Goal: Transaction & Acquisition: Book appointment/travel/reservation

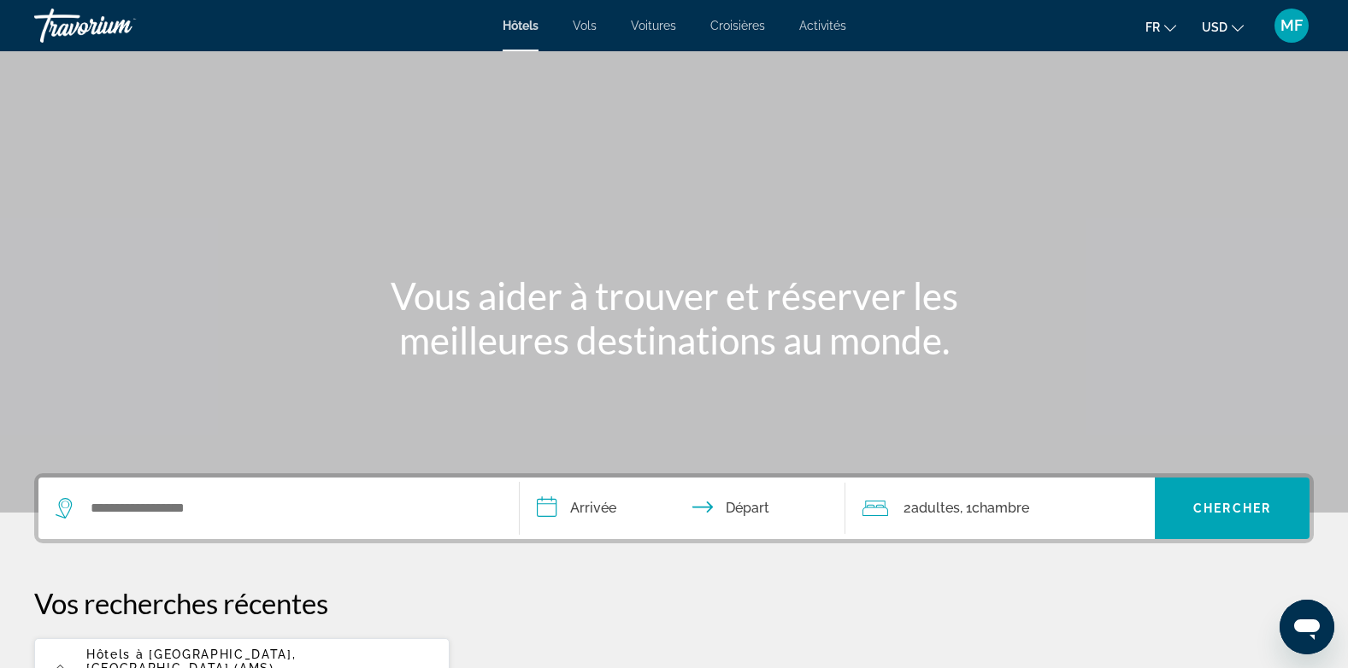
click at [733, 32] on div "Hôtels Vols Voitures Croisières Activités Hotels Flights Cars Cruises Activitie…" at bounding box center [674, 25] width 1348 height 44
click at [734, 19] on span "Croisières" at bounding box center [737, 26] width 55 height 14
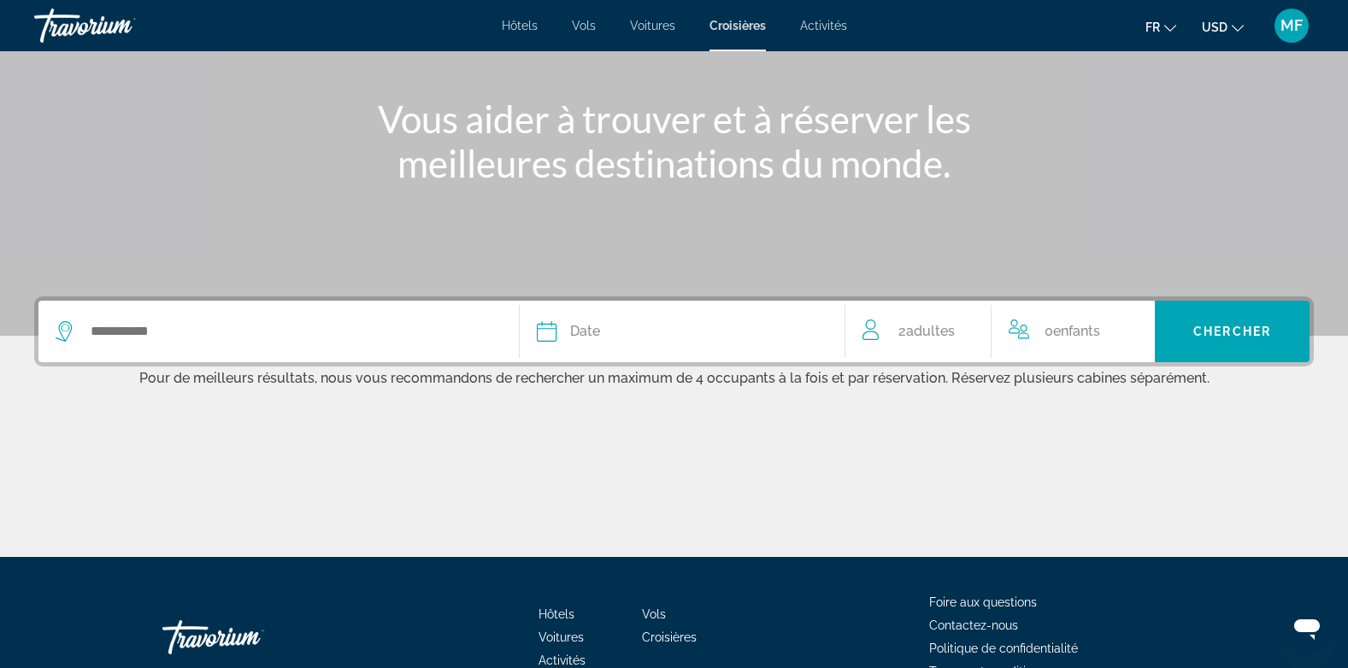
scroll to position [275, 0]
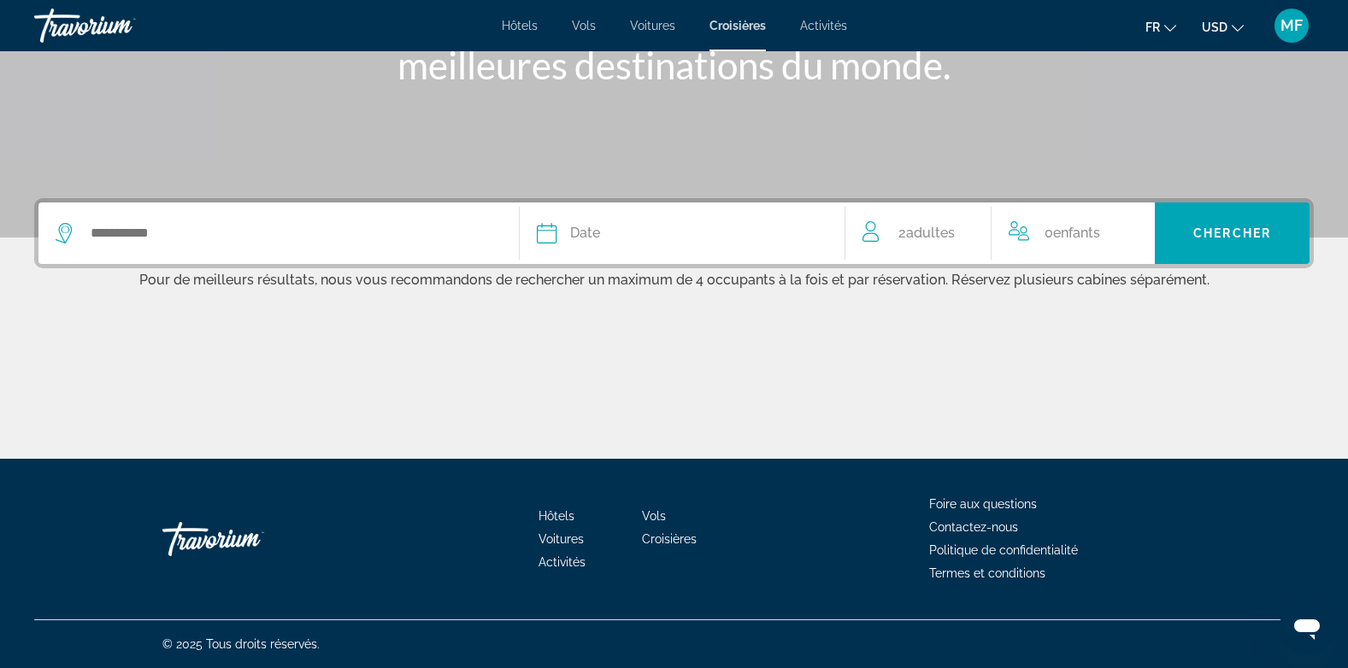
click at [474, 215] on div "Widget de recherche" at bounding box center [279, 234] width 446 height 62
click at [352, 267] on div "Date [PERSON_NAME] Mars Avril Peut Juin Juillet Août Septembre Octobre Novembre…" at bounding box center [674, 233] width 1280 height 70
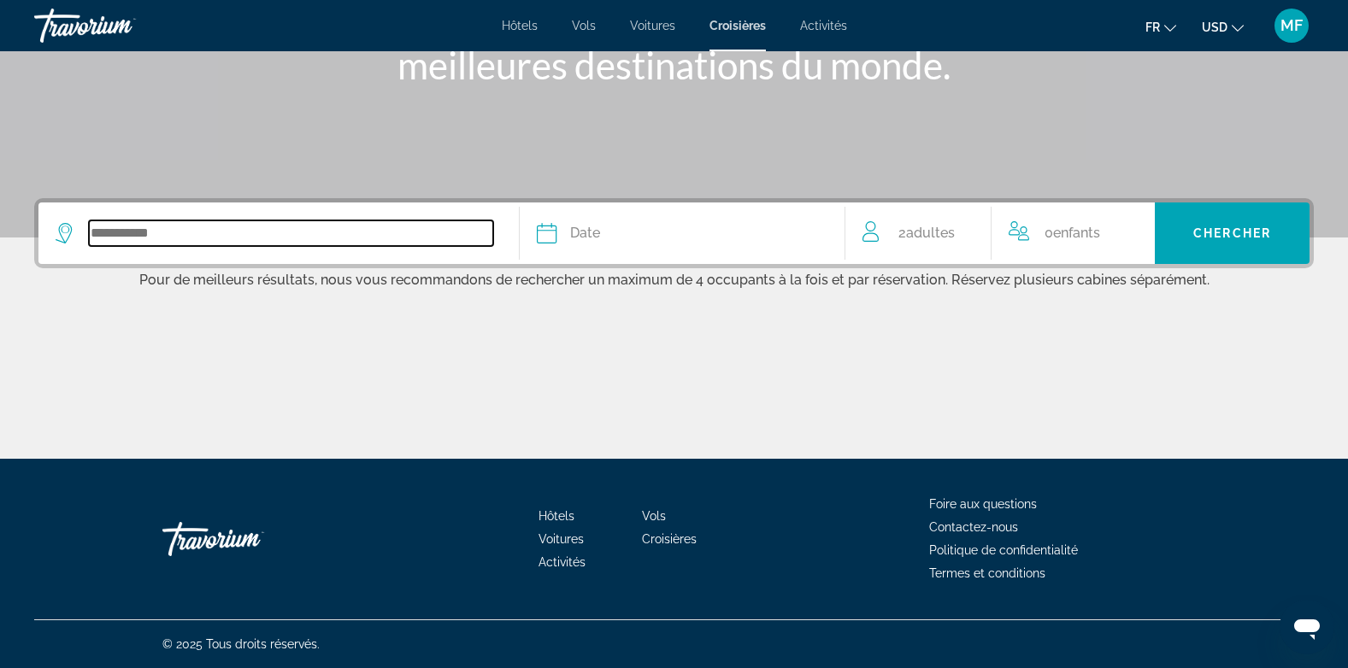
click at [288, 227] on input "Widget de recherche" at bounding box center [291, 234] width 404 height 26
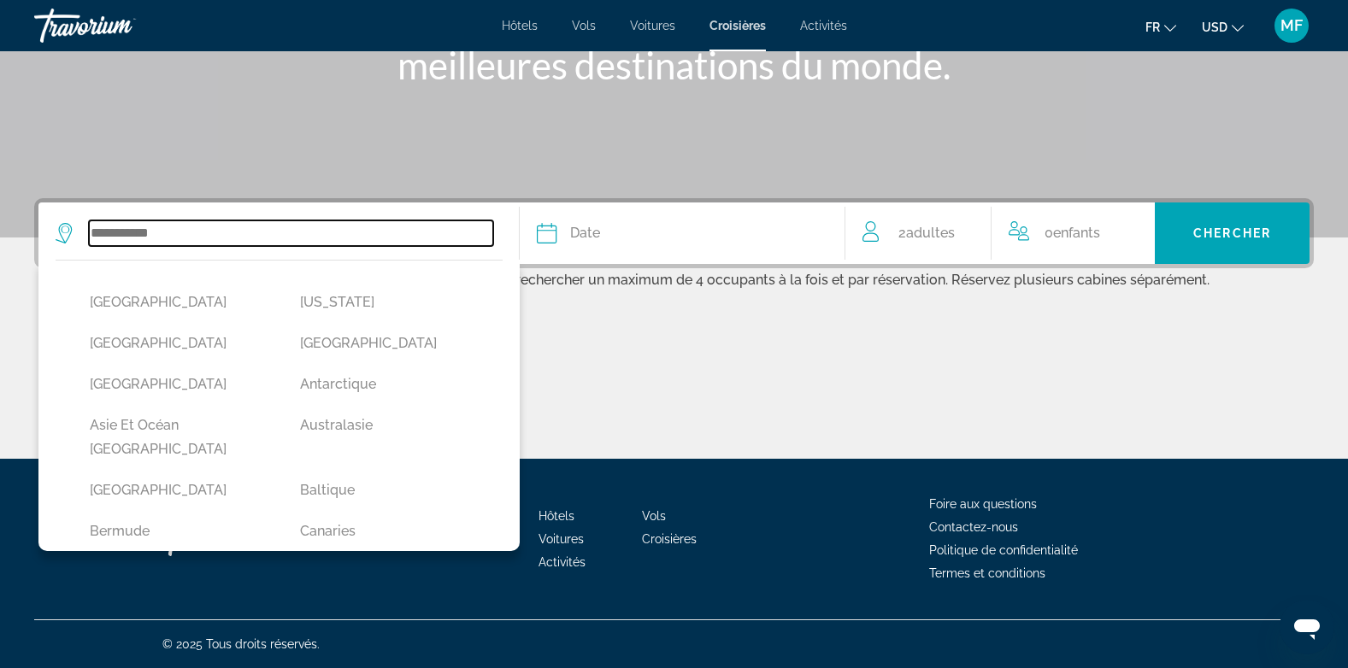
click at [288, 227] on input "Widget de recherche" at bounding box center [291, 234] width 404 height 26
click at [276, 237] on input "Widget de recherche" at bounding box center [291, 234] width 404 height 26
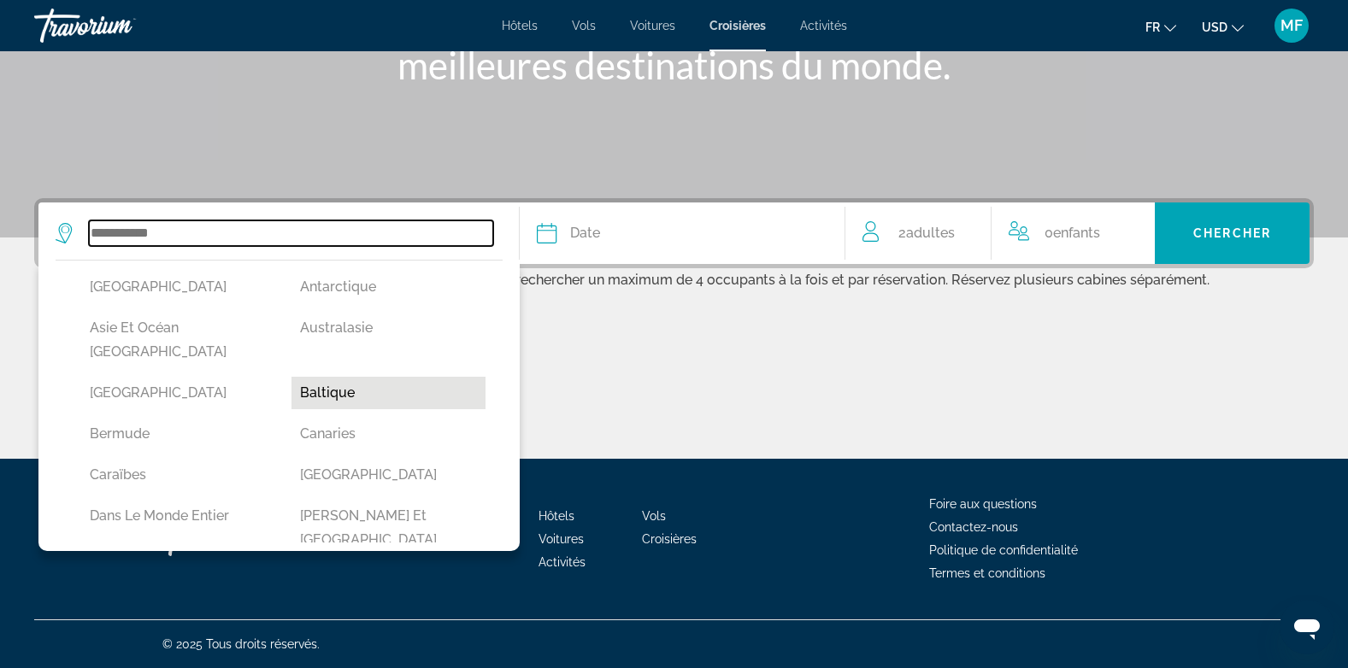
scroll to position [98, 0]
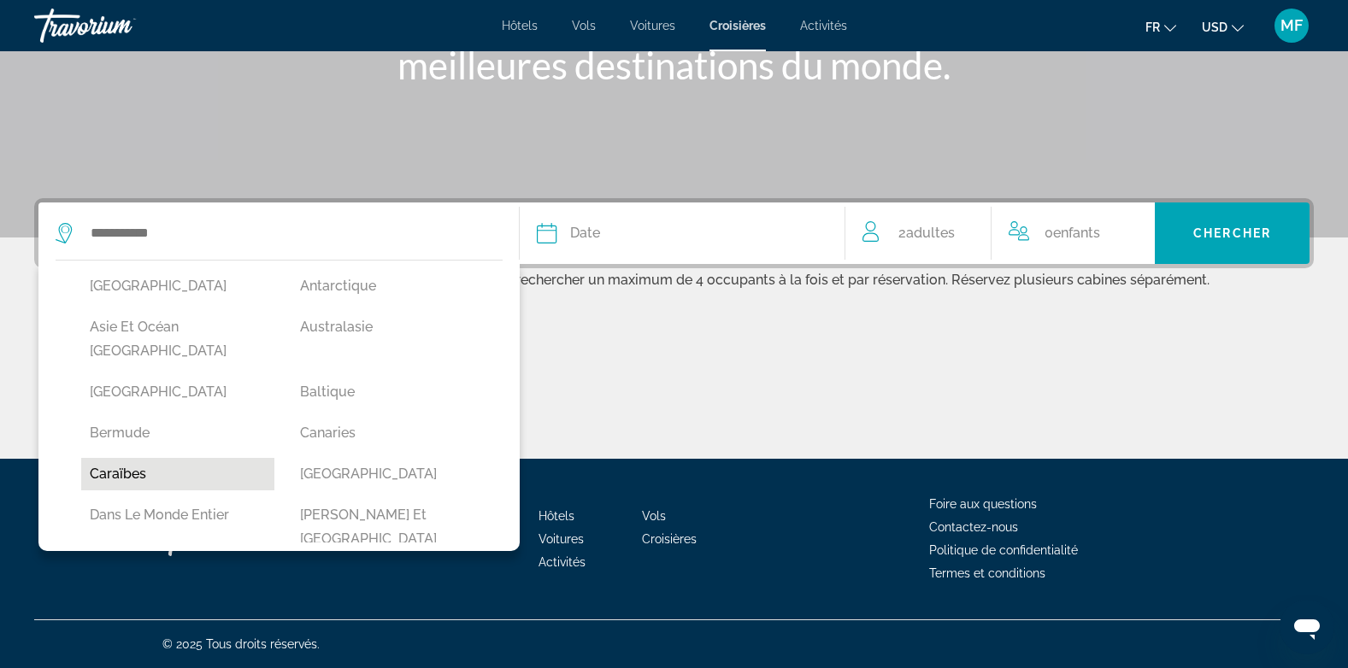
click at [130, 458] on button "Caraïbes" at bounding box center [177, 474] width 193 height 32
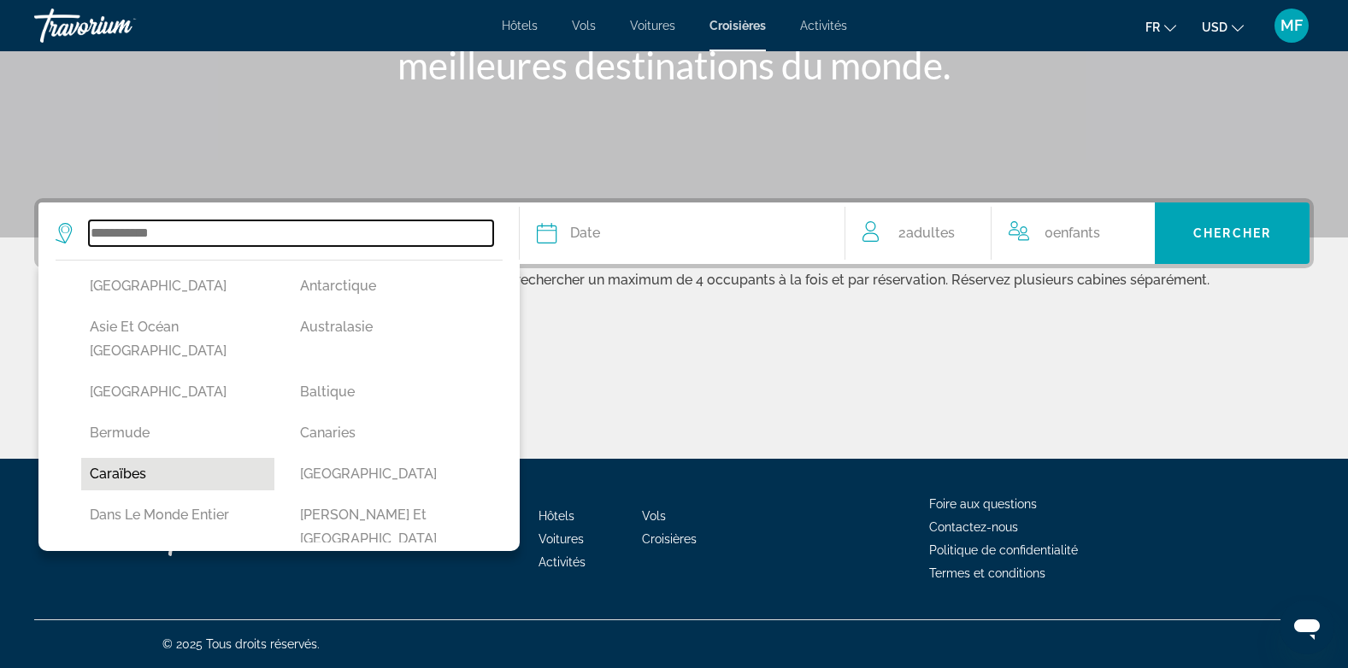
type input "********"
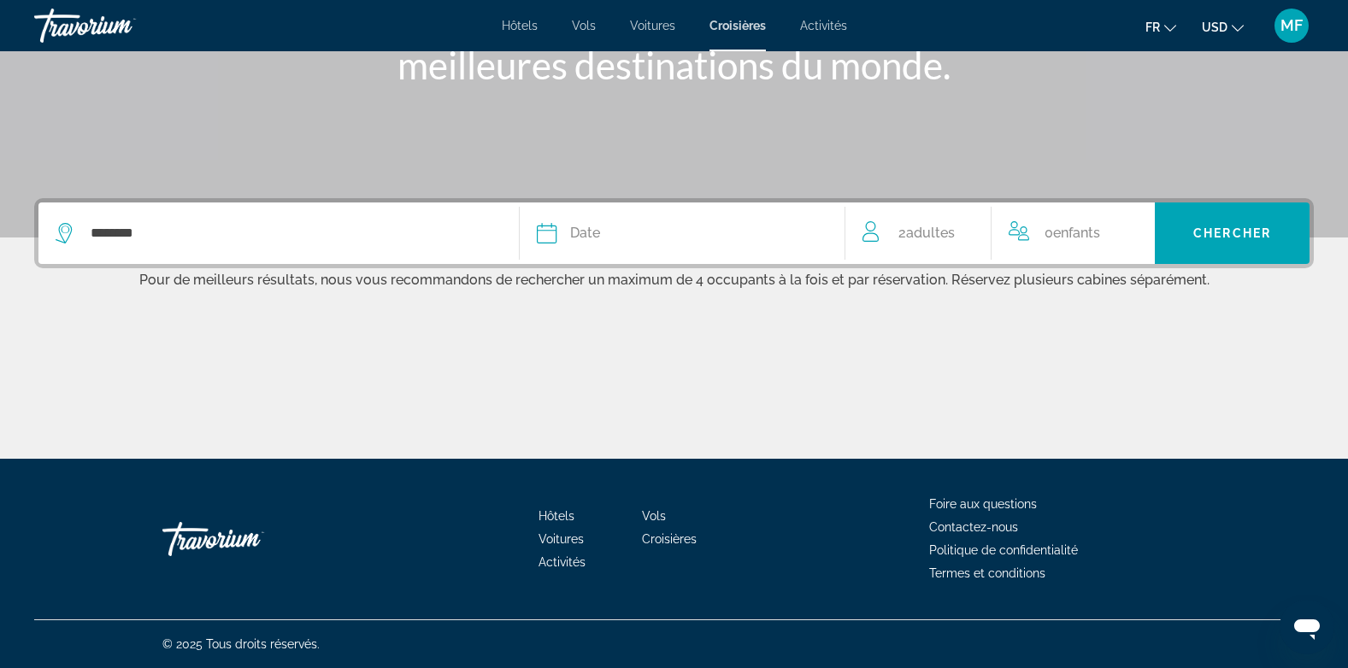
click at [639, 231] on div "Date" at bounding box center [683, 233] width 292 height 24
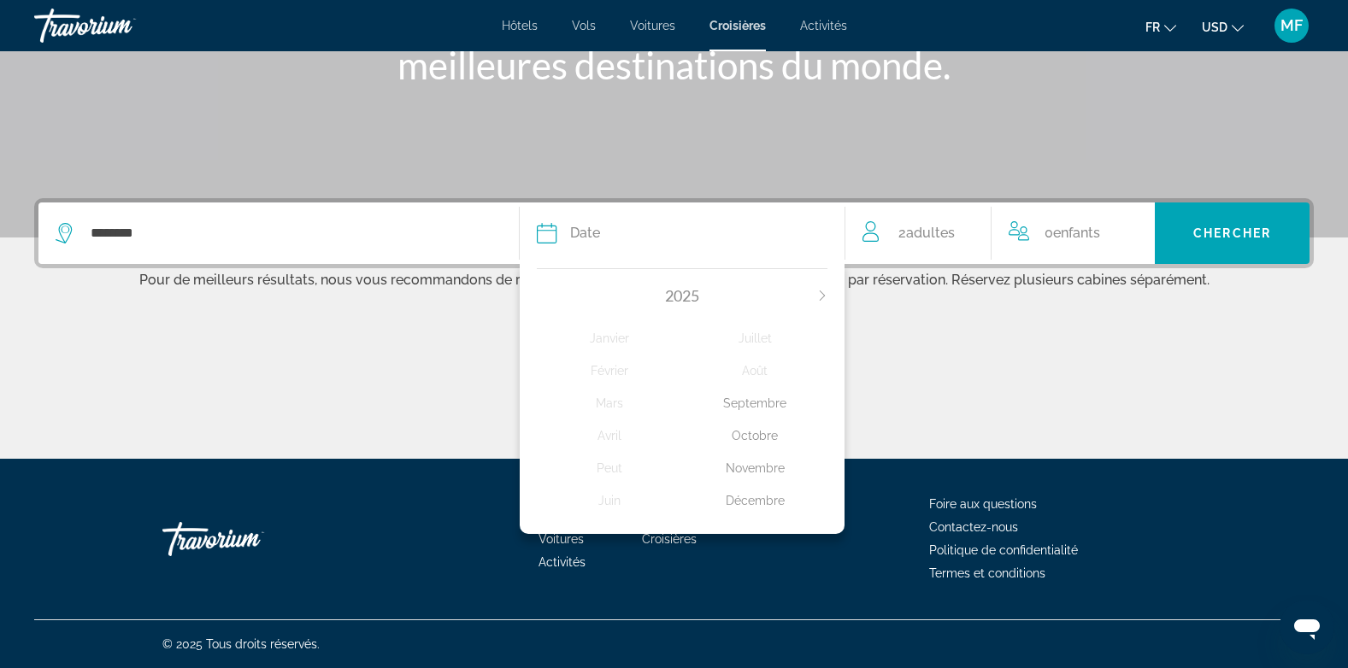
click at [286, 439] on div "Contenu principal" at bounding box center [674, 395] width 1280 height 128
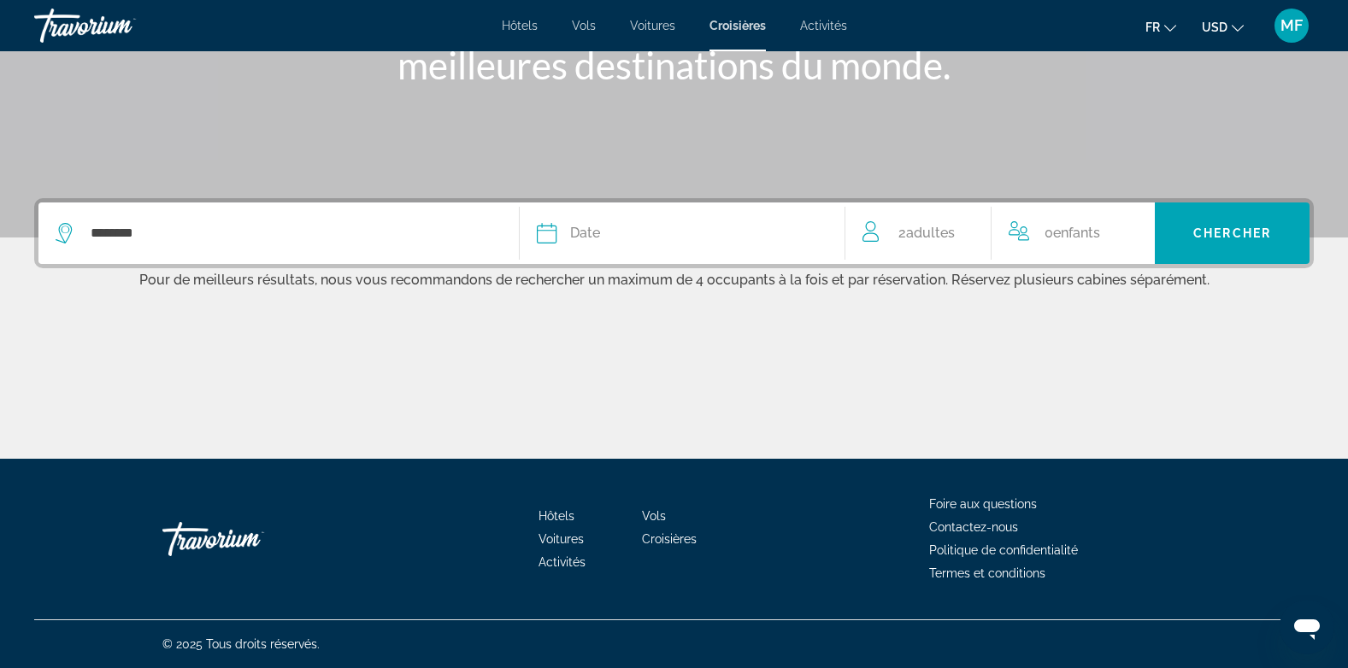
click at [690, 239] on div "Date" at bounding box center [683, 233] width 292 height 24
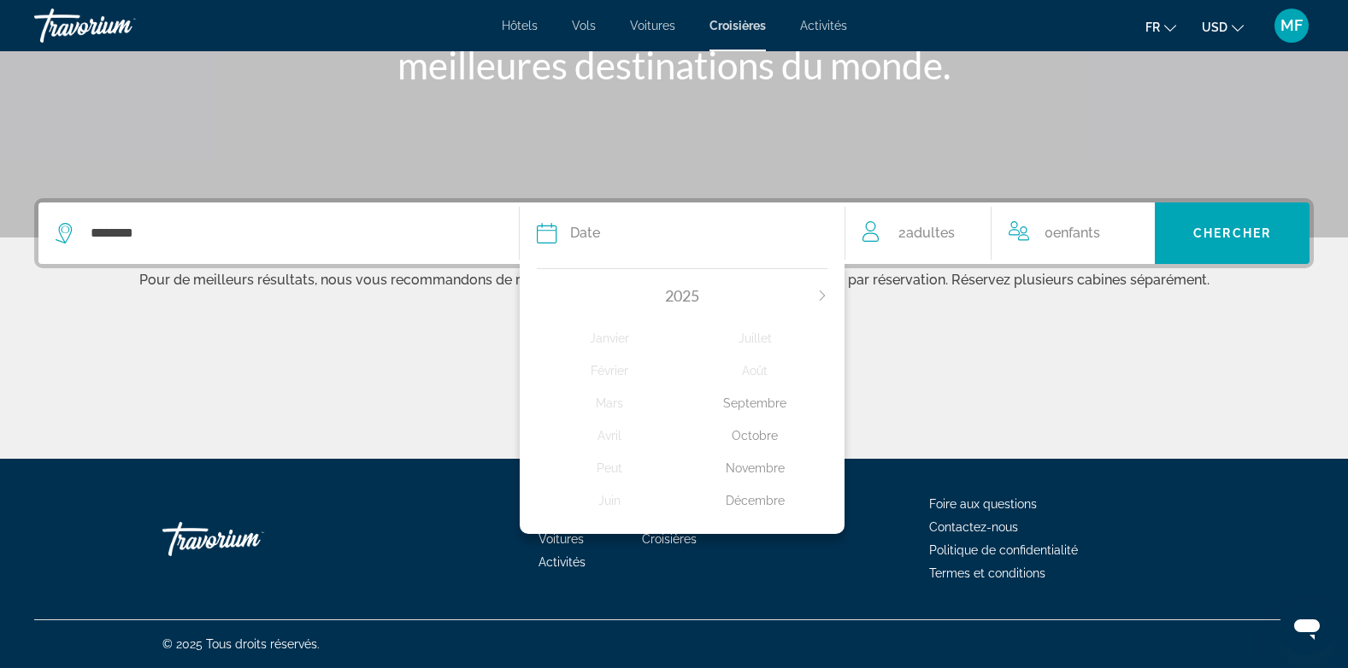
click at [825, 286] on div "2025" at bounding box center [683, 295] width 292 height 19
click at [822, 296] on icon "Prochain" at bounding box center [822, 296] width 10 height 10
click at [615, 500] on div "Juin" at bounding box center [609, 501] width 145 height 31
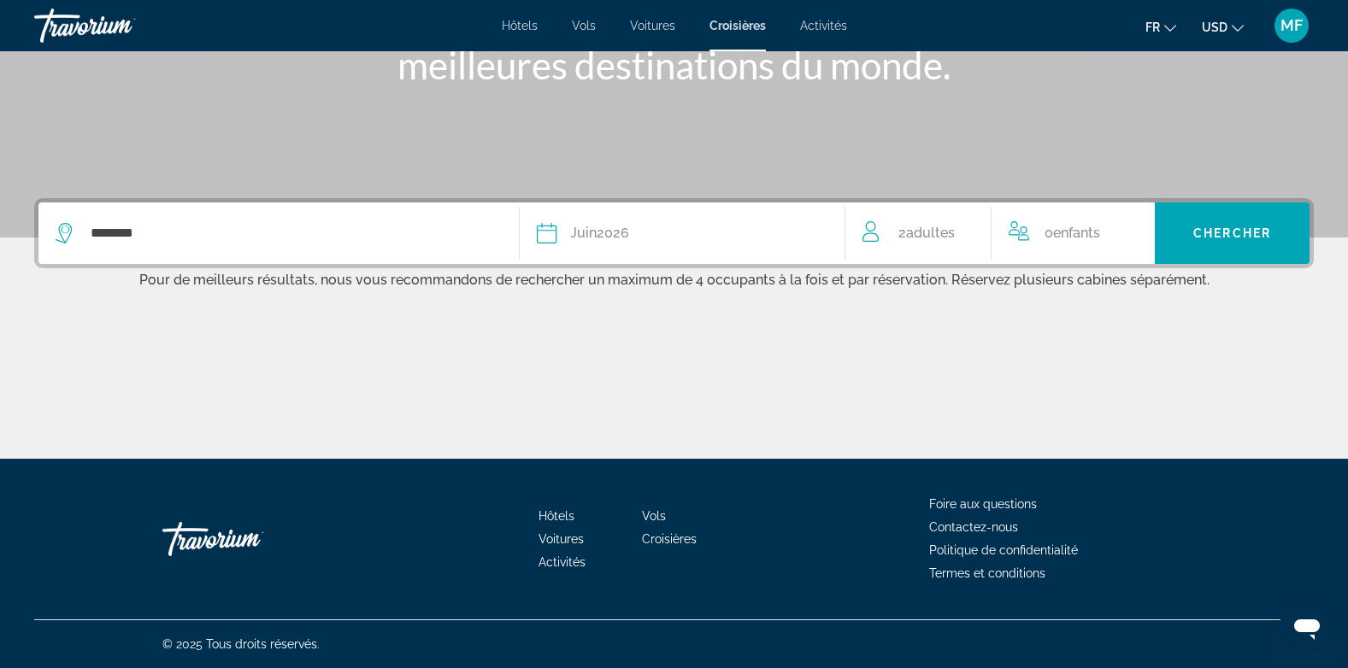
click at [826, 233] on div "Date [DATE]" at bounding box center [683, 233] width 292 height 24
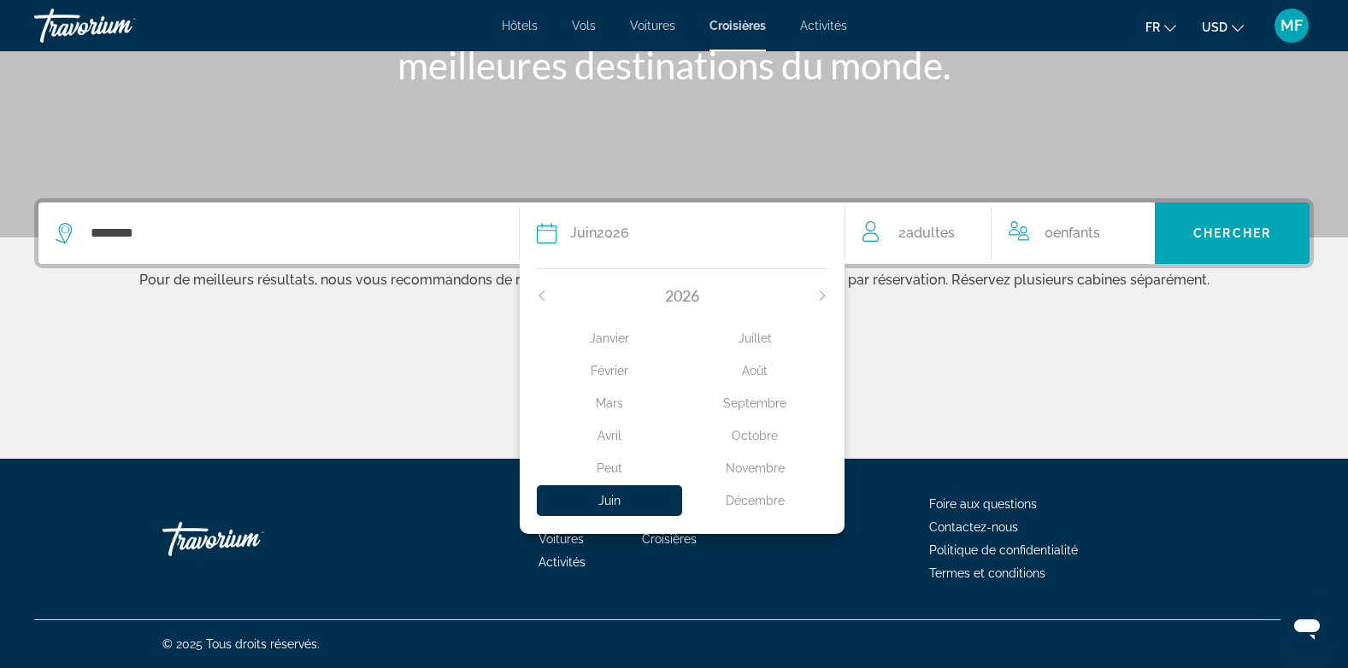
click at [613, 435] on div "Avril" at bounding box center [609, 436] width 145 height 31
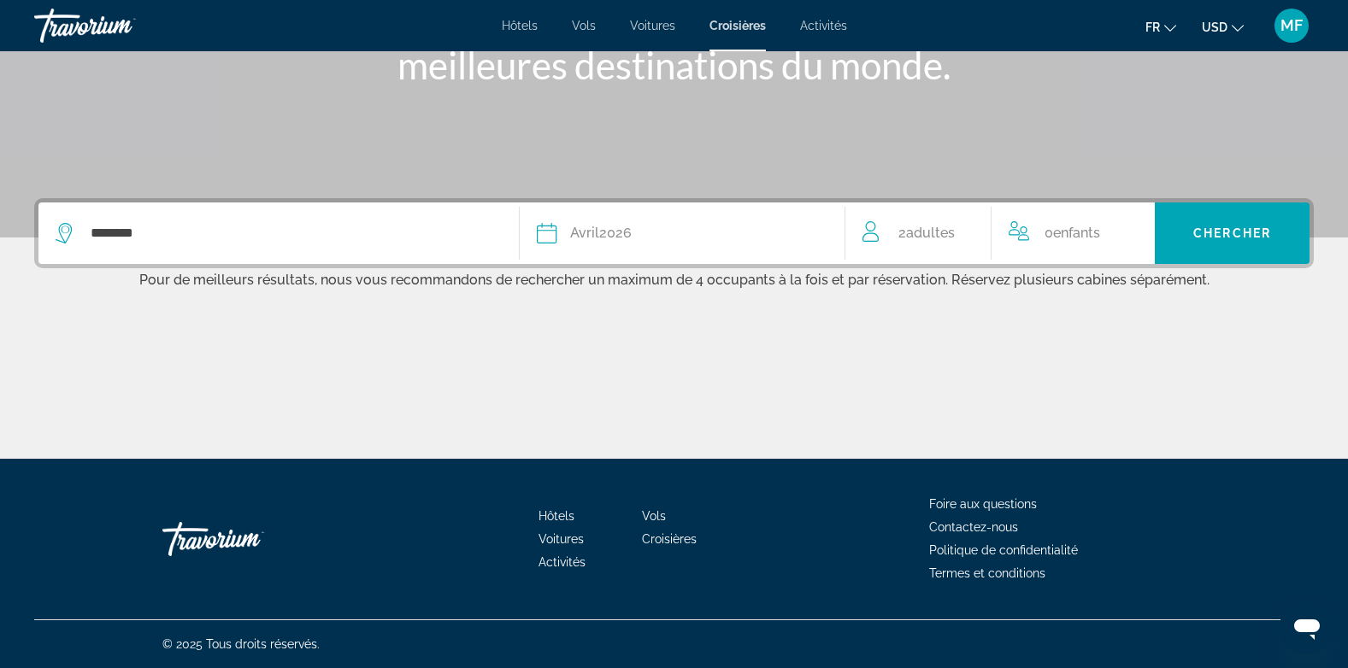
click at [950, 231] on span "Adultes" at bounding box center [930, 233] width 49 height 16
click at [961, 231] on icon "Augmenter les adultes" at bounding box center [965, 230] width 15 height 21
click at [1137, 221] on icon "Augmenter les enfants" at bounding box center [1129, 230] width 15 height 21
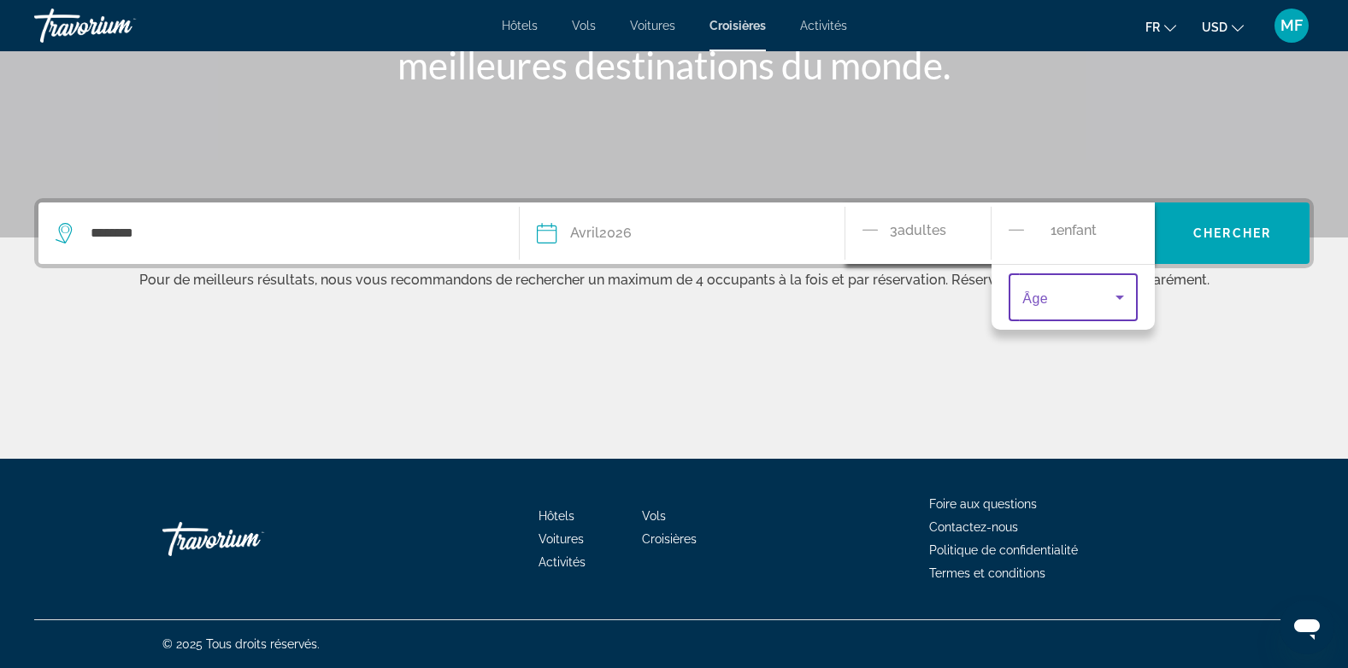
click at [1121, 302] on icon "Voyageurs : 3 adultes, 1 enfant" at bounding box center [1120, 297] width 21 height 21
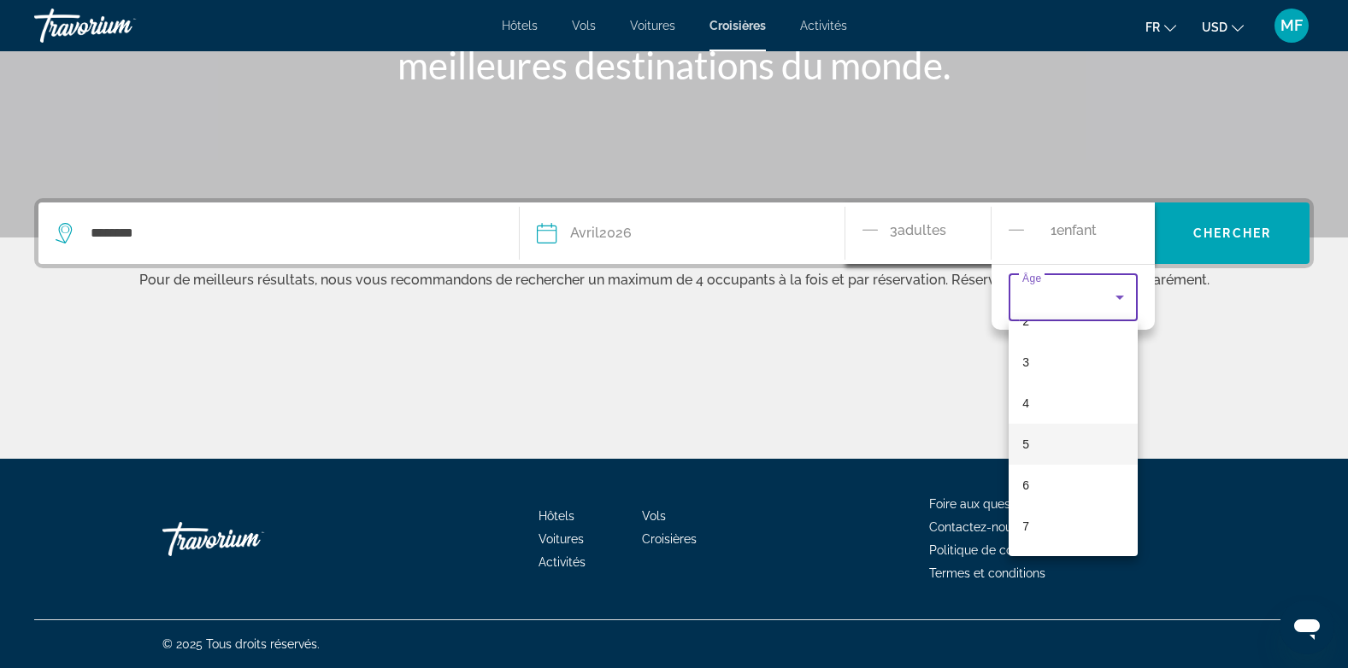
scroll to position [118, 0]
click at [1052, 482] on mat-option "6" at bounding box center [1073, 476] width 129 height 41
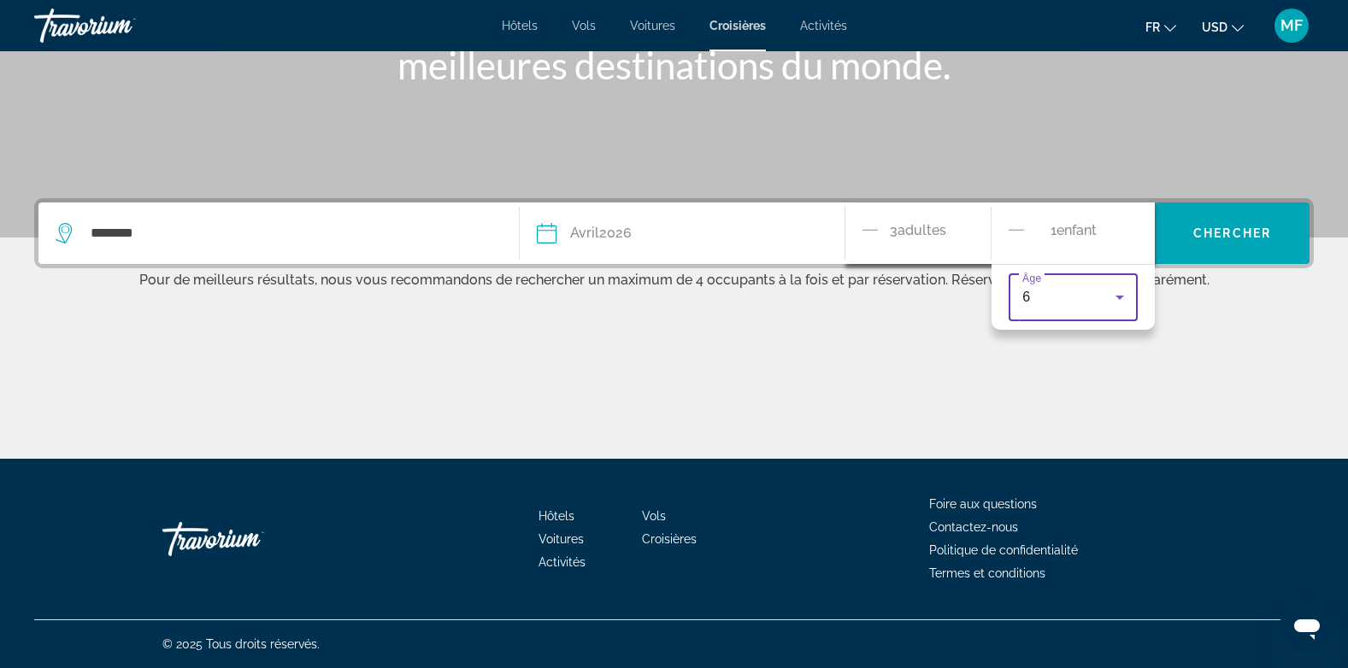
click at [1111, 231] on div "1 Enfant Enfants" at bounding box center [1073, 234] width 129 height 30
click at [880, 230] on div "3 Adulte Adultes" at bounding box center [927, 234] width 128 height 30
click at [867, 229] on icon "Décrément des adultes" at bounding box center [870, 230] width 15 height 21
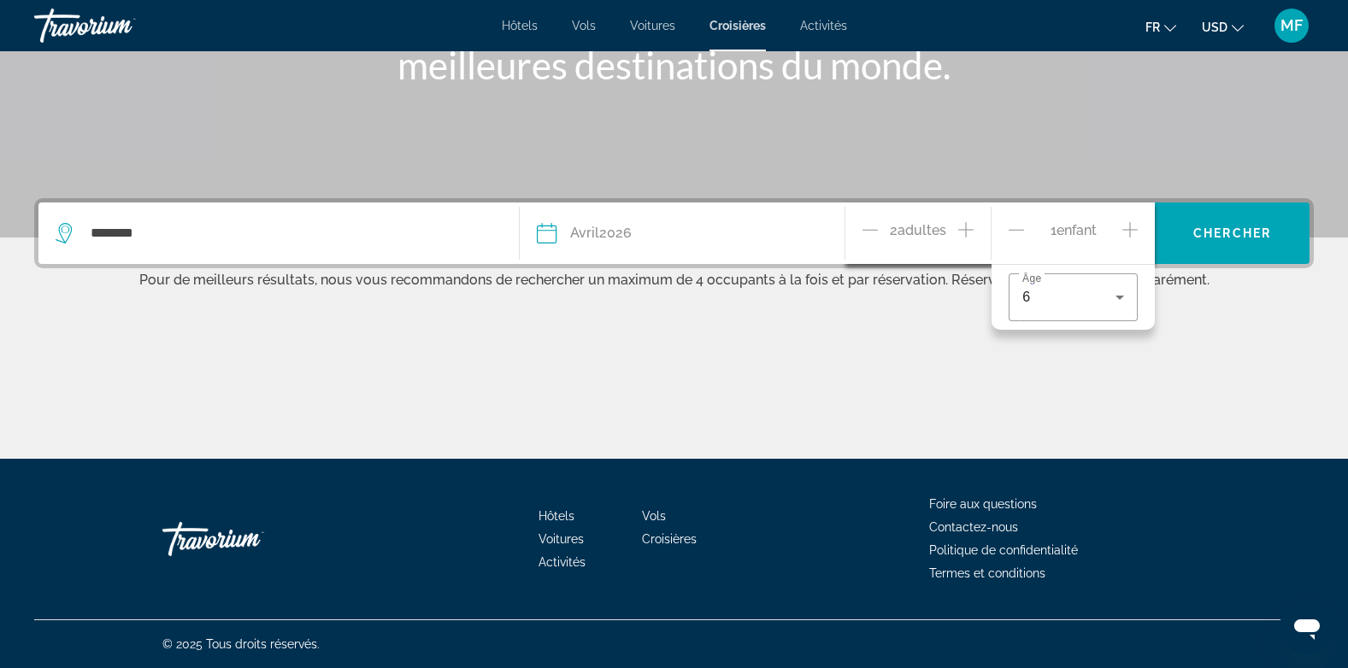
click at [867, 229] on icon "Décrément des adultes" at bounding box center [870, 230] width 15 height 21
click at [1146, 219] on div "1 Enfant Enfants Âge 6" at bounding box center [1073, 234] width 163 height 62
click at [1126, 228] on icon "Augmenter les enfants" at bounding box center [1129, 230] width 15 height 21
click at [1116, 350] on icon "Voyageurs : 1 adulte, 2 enfants" at bounding box center [1120, 345] width 21 height 21
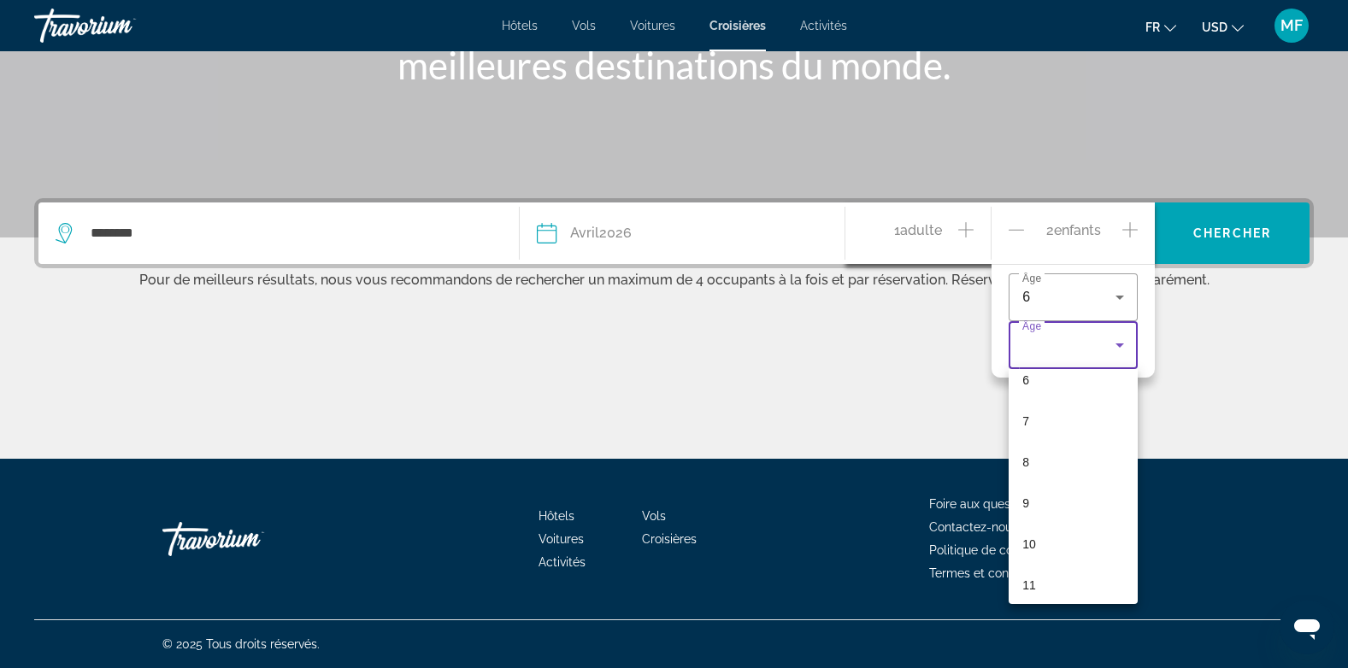
scroll to position [271, 0]
click at [1078, 539] on mat-option "10" at bounding box center [1073, 535] width 129 height 41
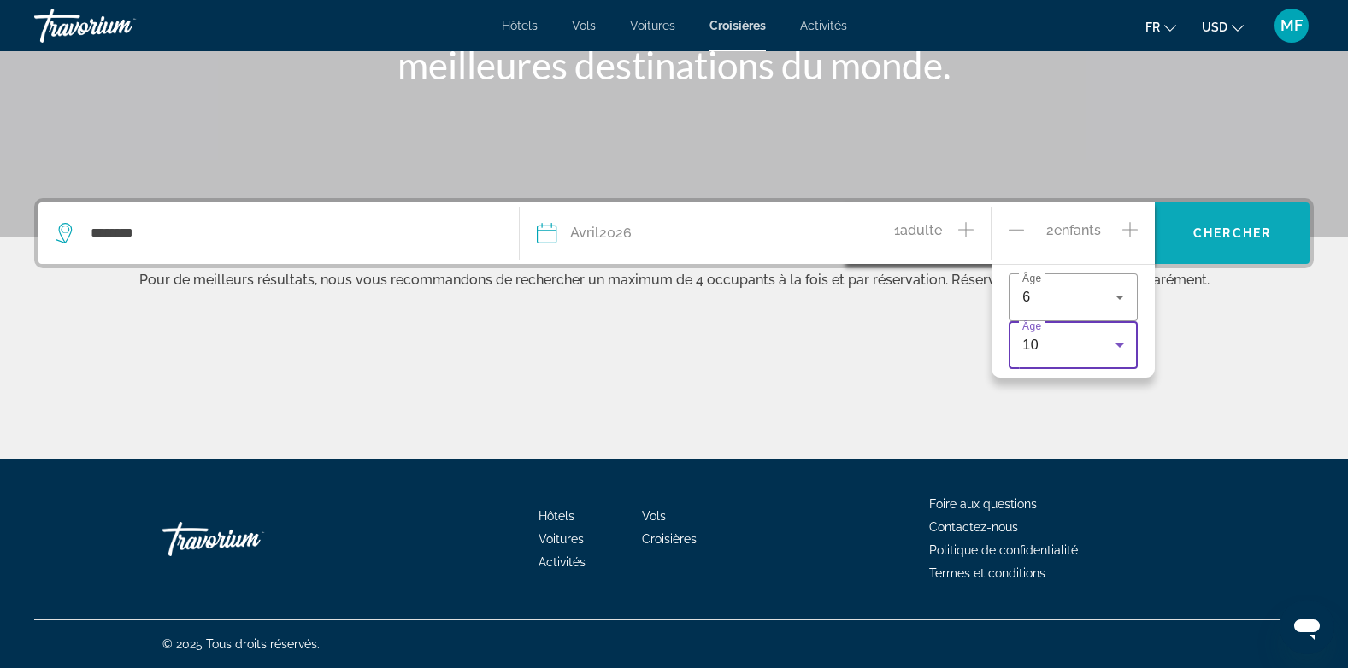
click at [1224, 228] on span "Chercher" at bounding box center [1232, 234] width 78 height 14
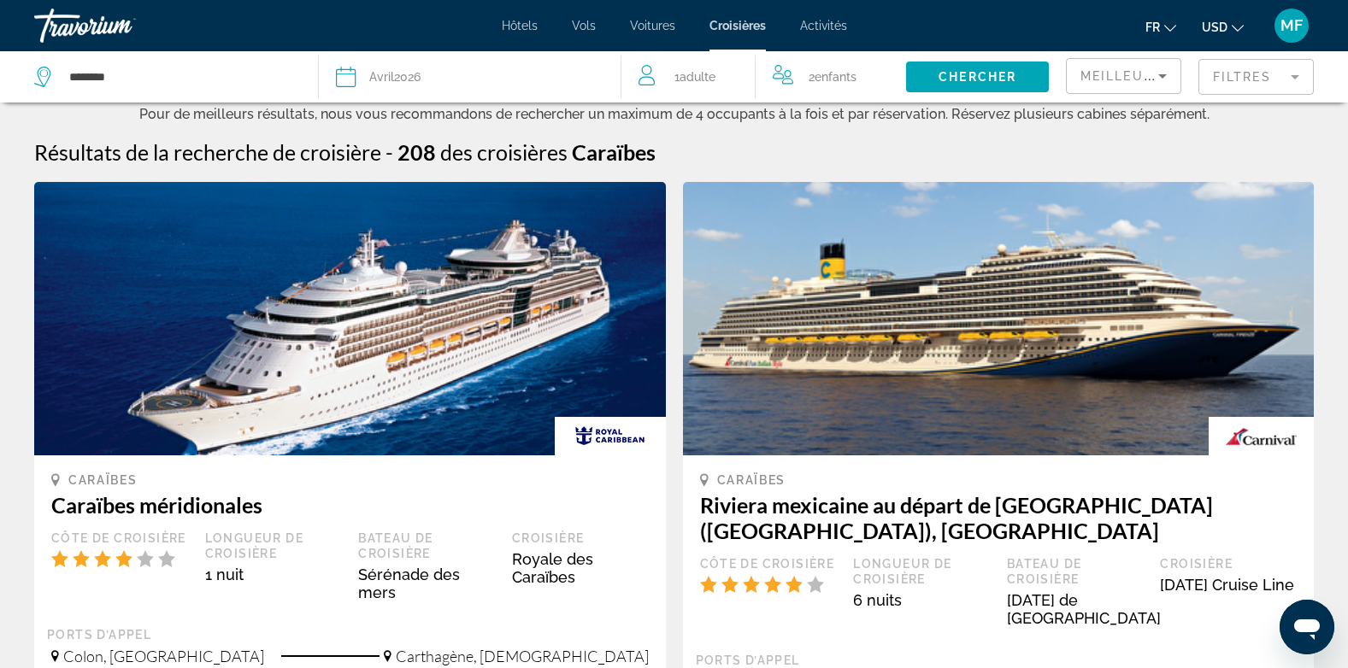
click at [1287, 68] on mat-form-field "Filtres" at bounding box center [1255, 77] width 115 height 36
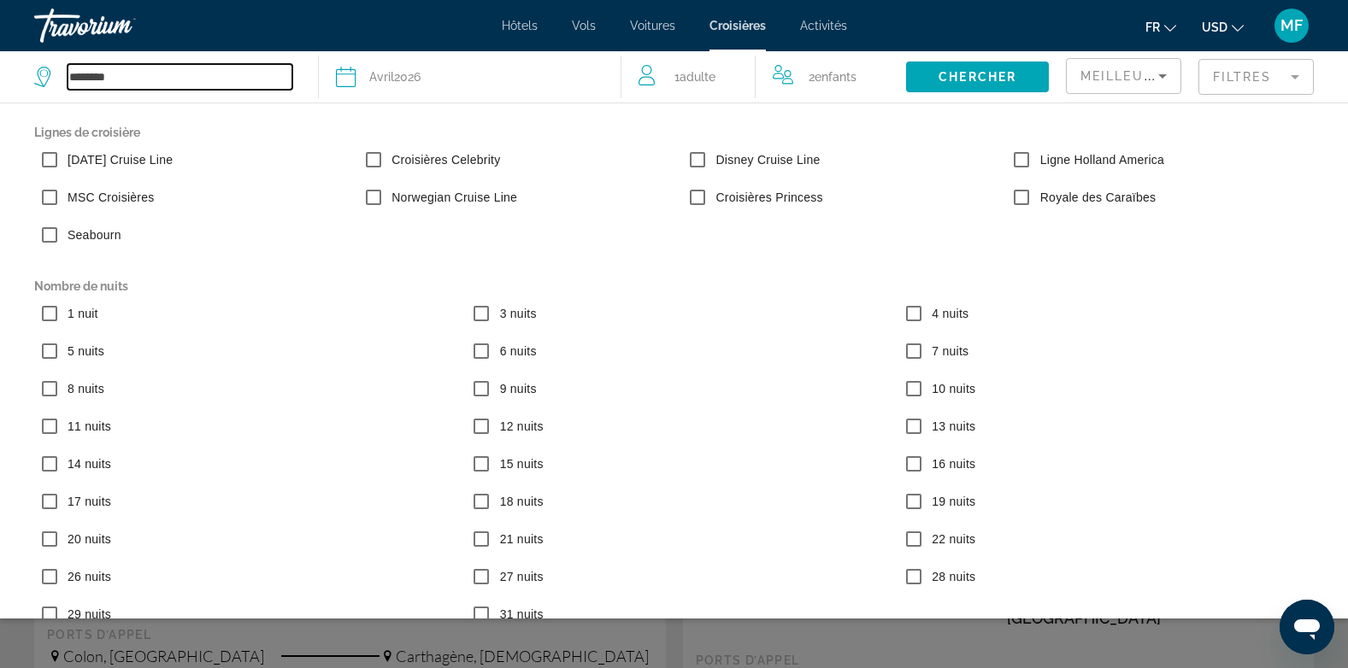
click at [109, 66] on input "********" at bounding box center [180, 77] width 225 height 26
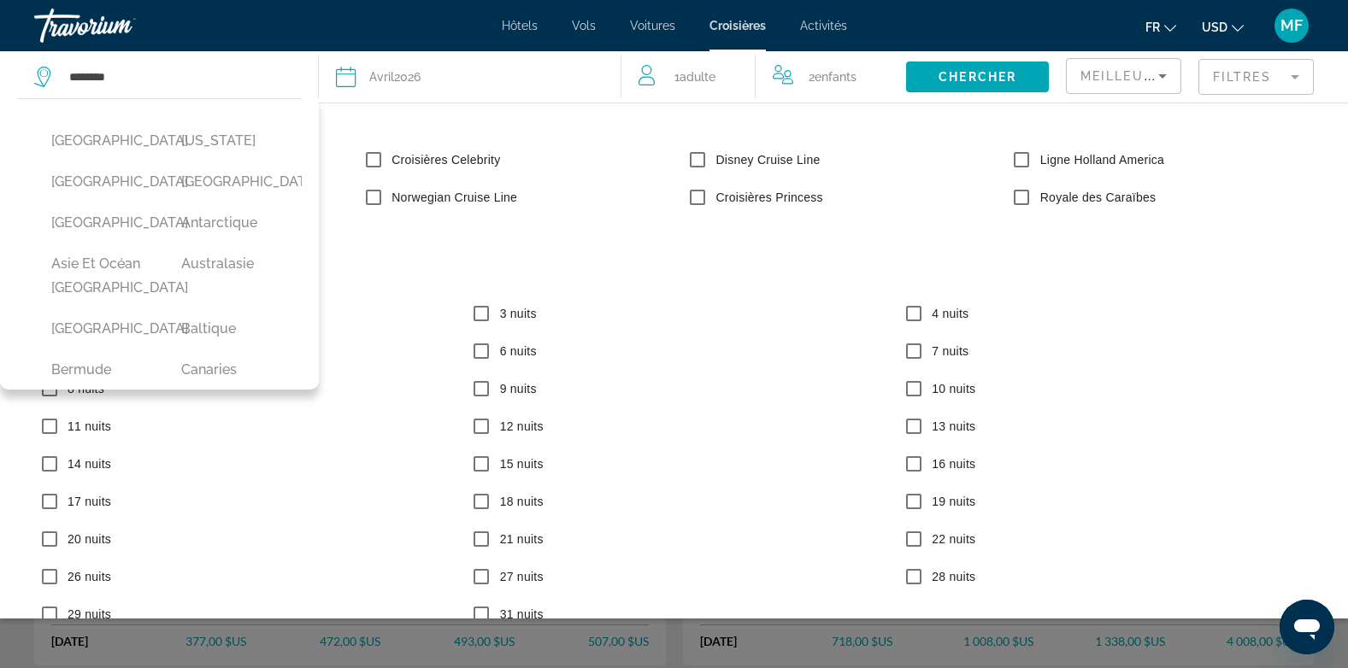
click at [1285, 95] on button "Filtres" at bounding box center [1255, 77] width 115 height 38
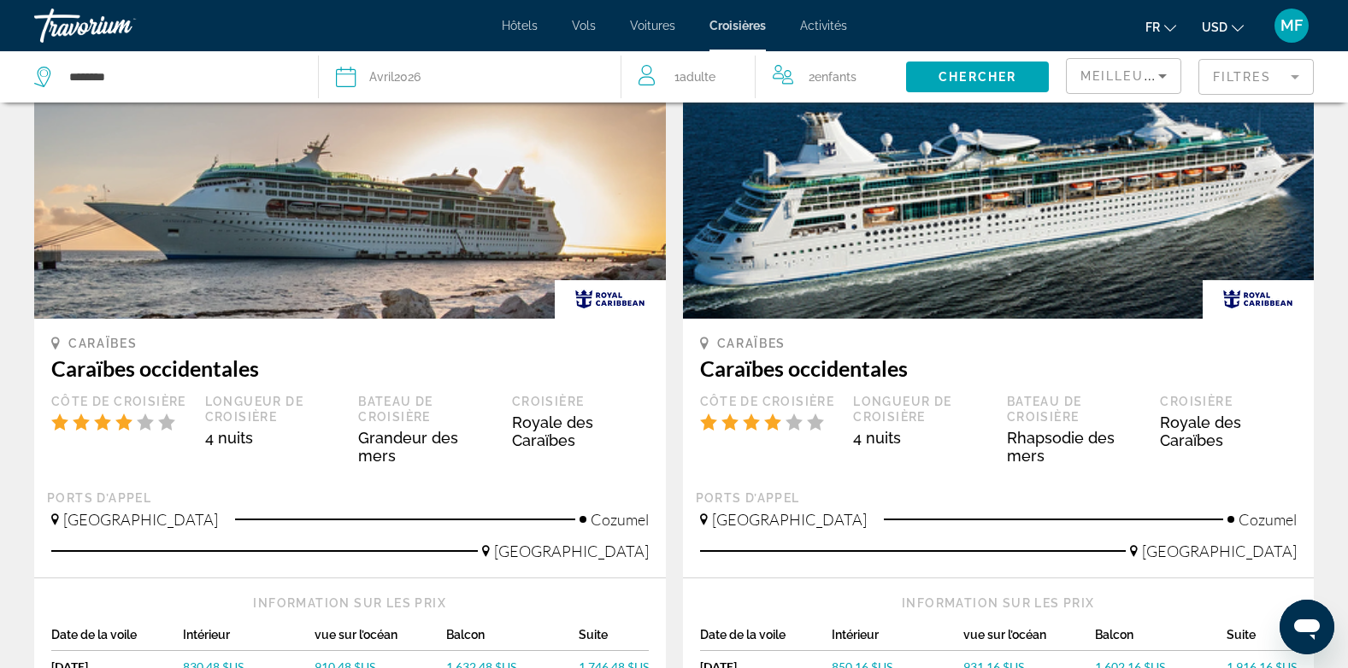
scroll to position [1882, 0]
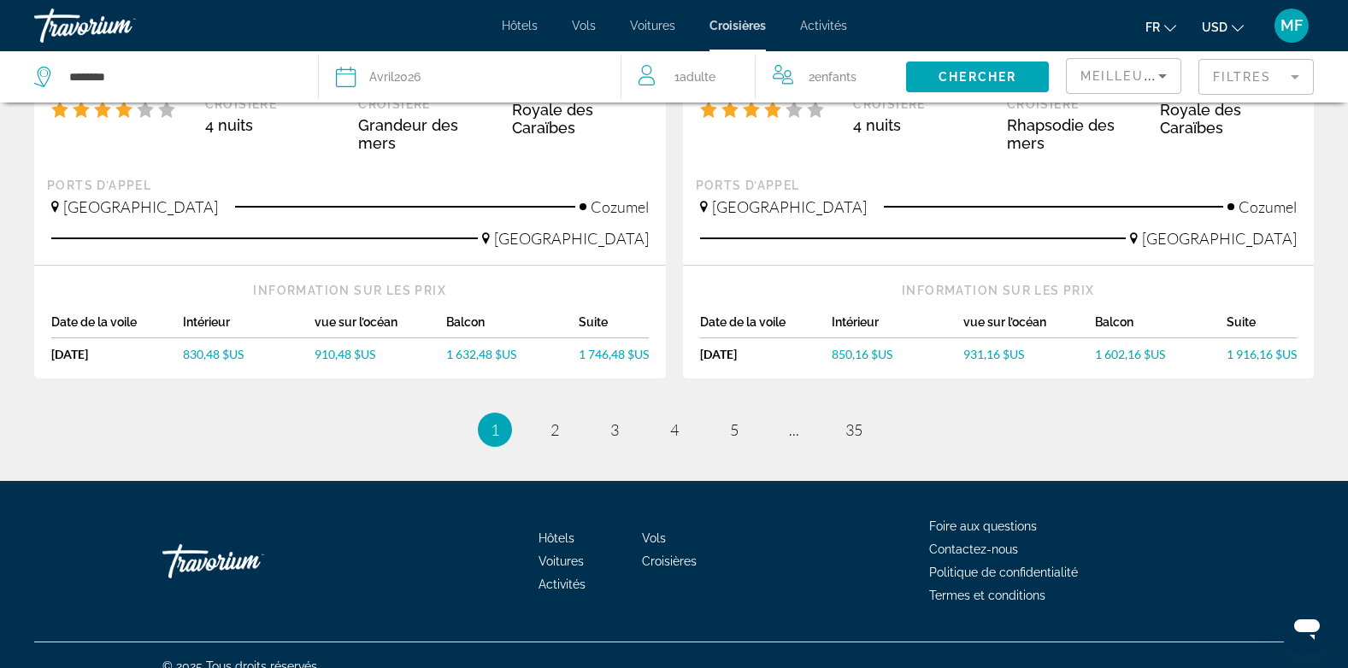
click at [751, 413] on ul "1 / 35 Vous êtes sur la page 1 page 2 page 3 page 4 page 5 page ... page 35" at bounding box center [674, 430] width 1280 height 34
click at [738, 421] on span "5" at bounding box center [734, 430] width 9 height 19
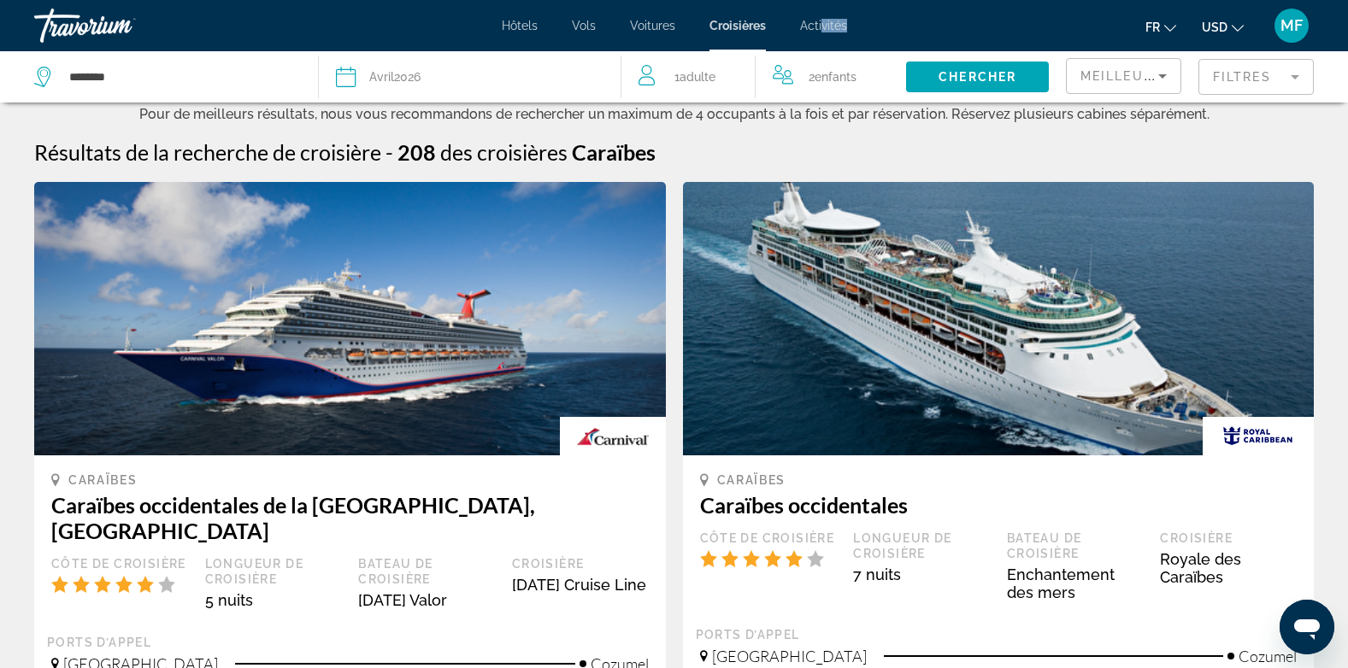
drag, startPoint x: 830, startPoint y: 33, endPoint x: 820, endPoint y: 25, distance: 13.4
click at [820, 25] on div "Hôtels Vols Voitures Croisières Activités Hotels Flights Cars Cruises Activitie…" at bounding box center [674, 25] width 1348 height 44
click at [820, 25] on span "Activités" at bounding box center [823, 26] width 47 height 14
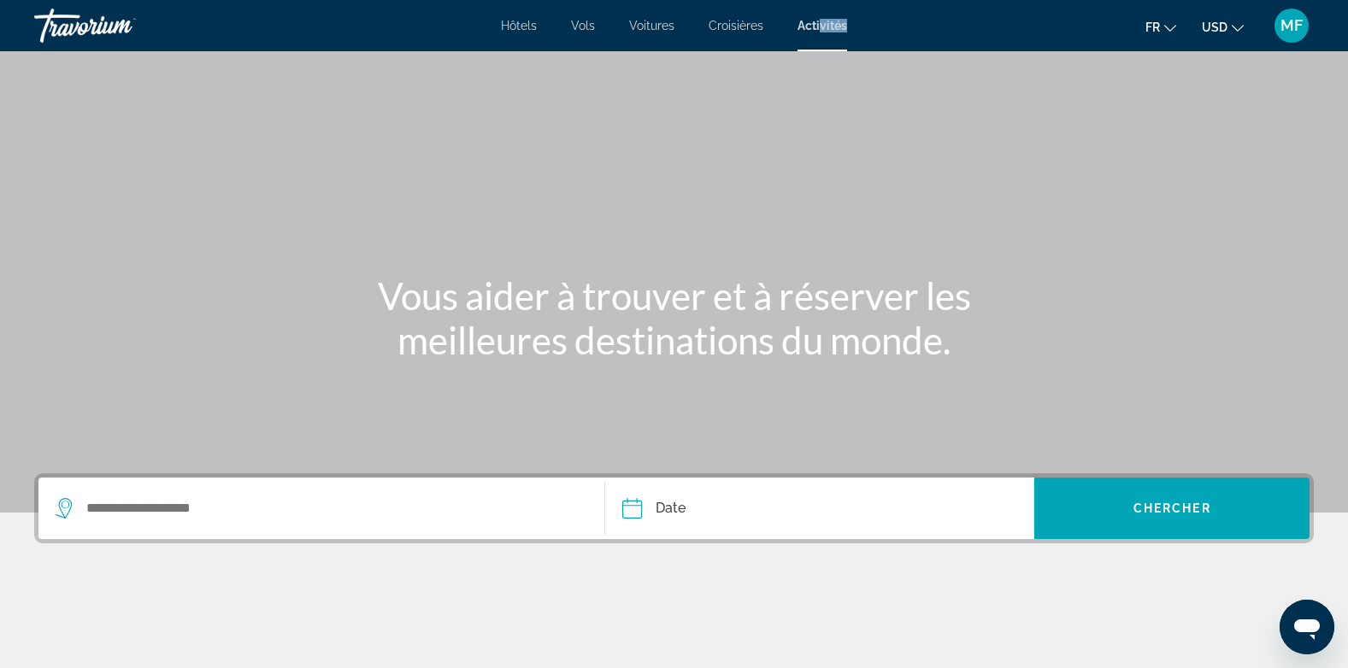
scroll to position [256, 0]
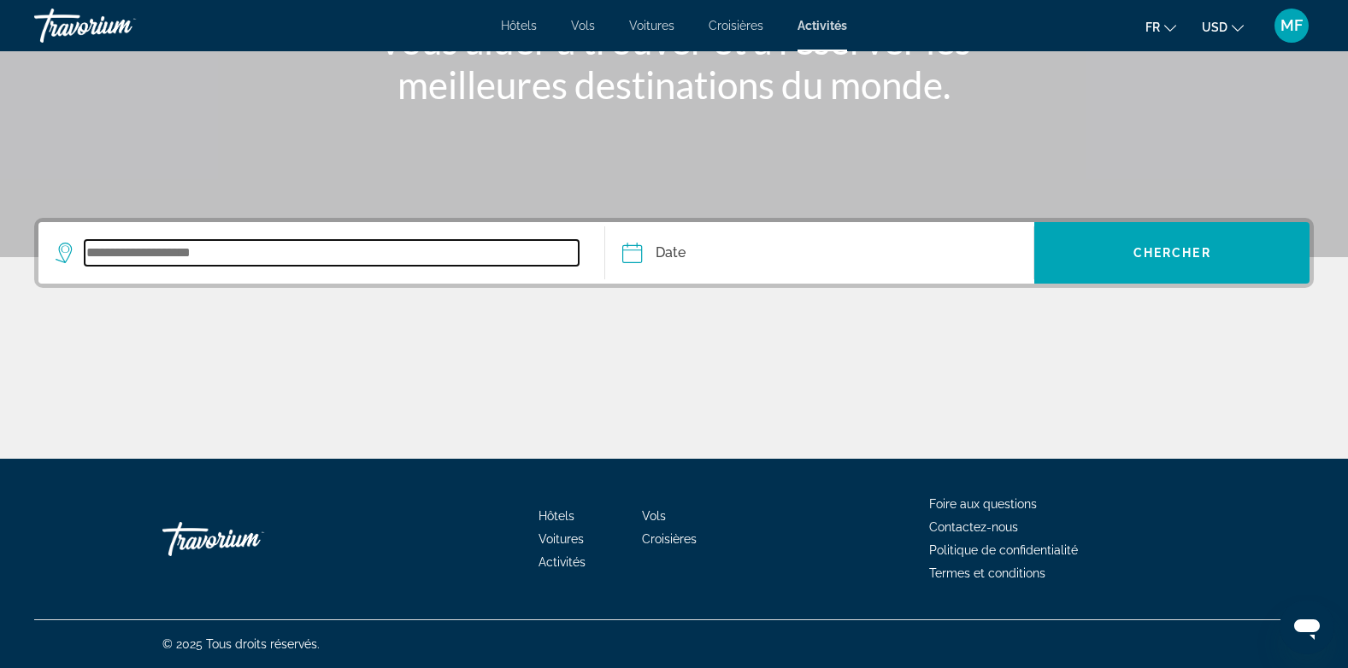
click at [474, 240] on input "Widget de recherche" at bounding box center [332, 253] width 494 height 26
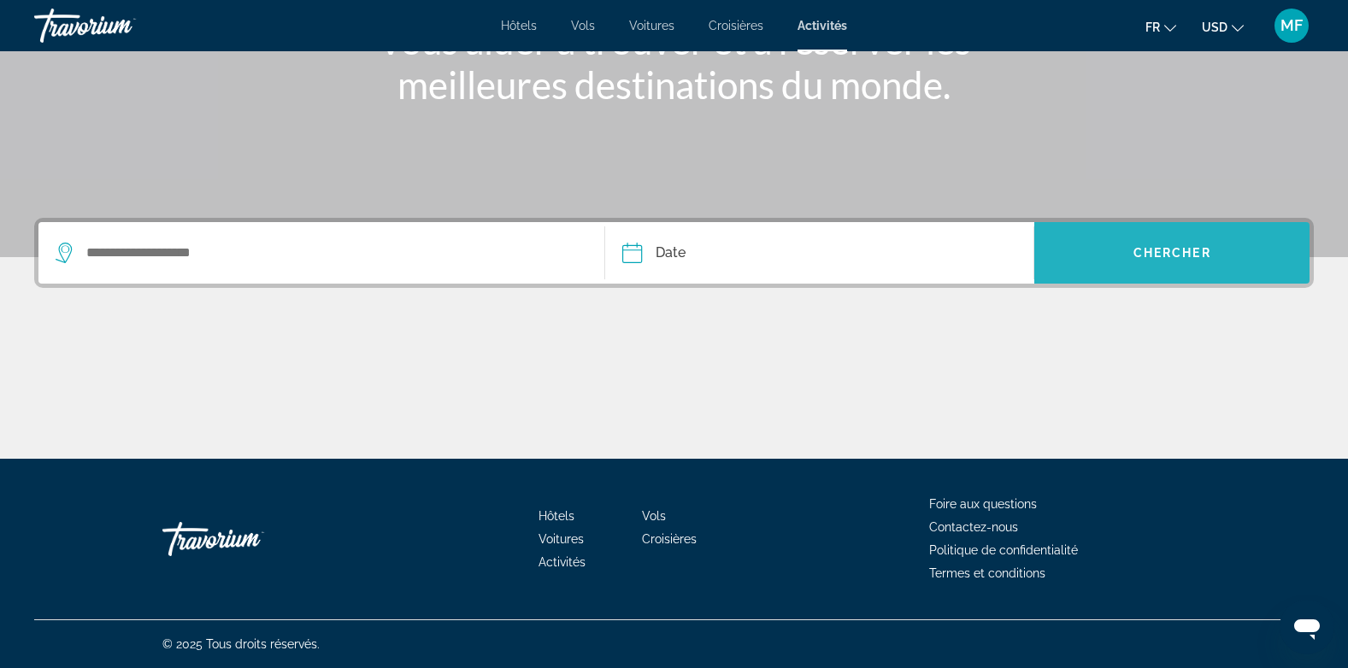
click at [1133, 262] on span "Widget de recherche" at bounding box center [1171, 253] width 275 height 41
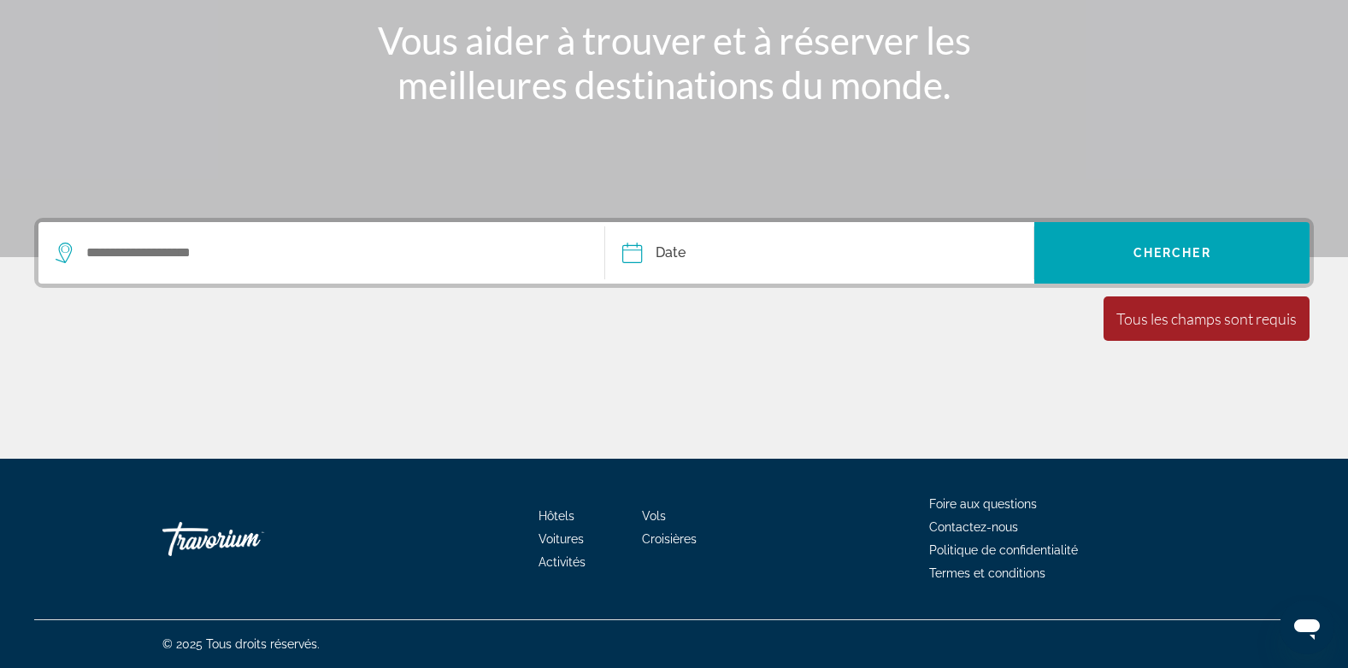
scroll to position [0, 0]
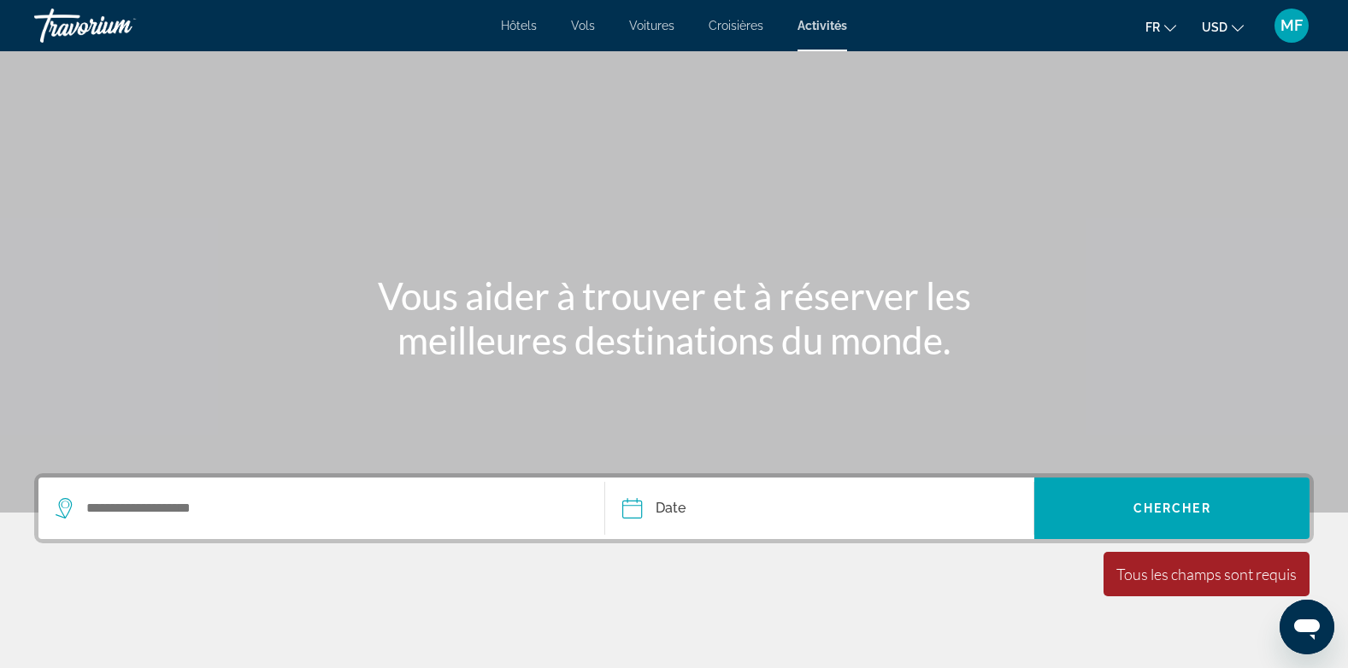
click at [527, 25] on span "Hôtels" at bounding box center [519, 26] width 36 height 14
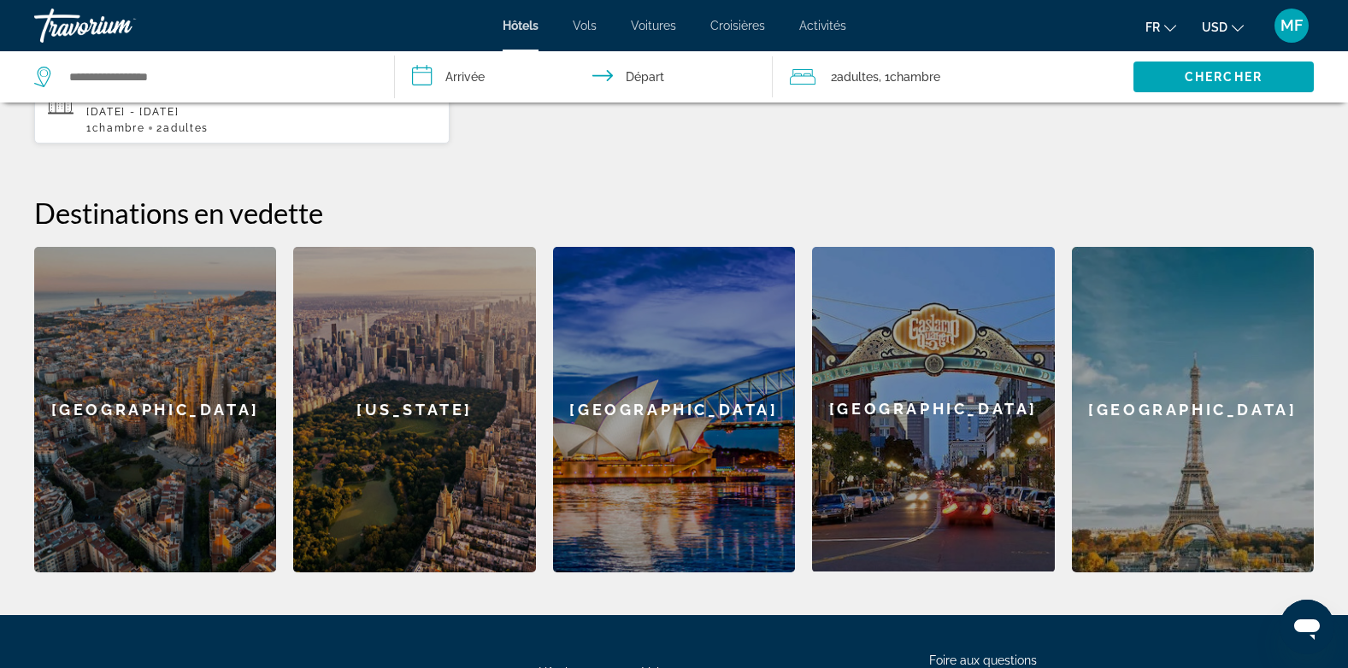
scroll to position [568, 0]
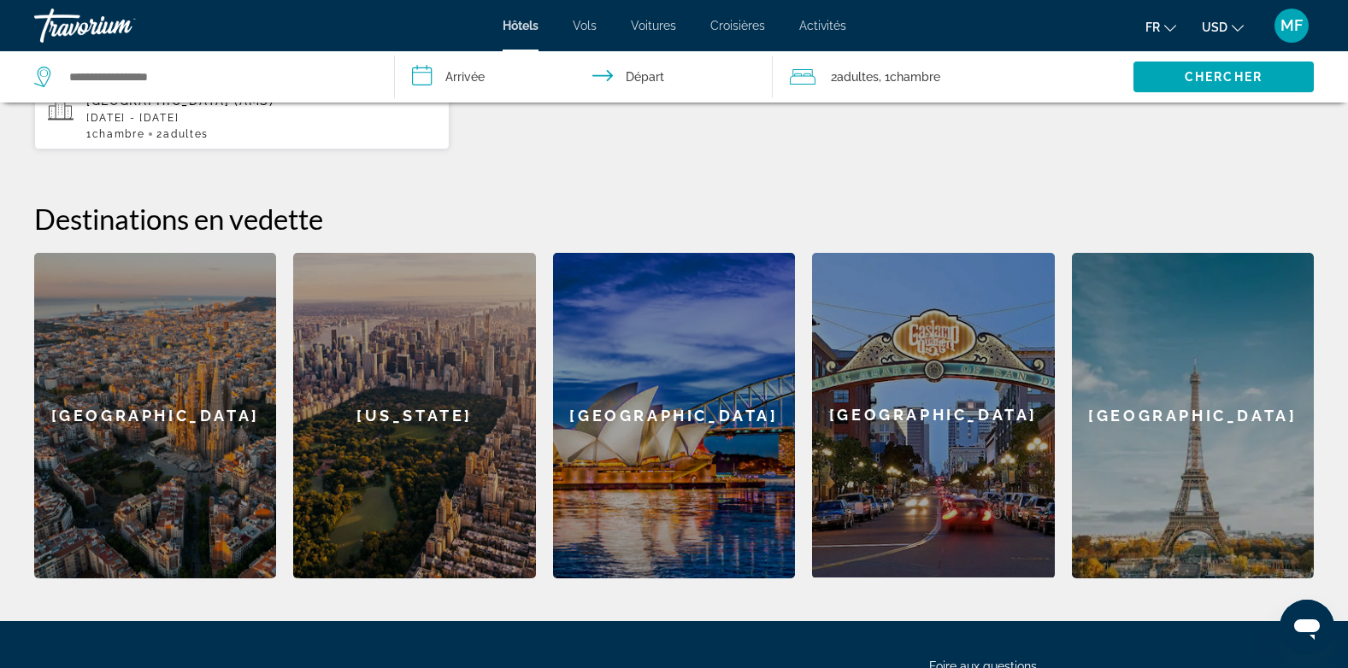
click at [929, 473] on div "[GEOGRAPHIC_DATA]" at bounding box center [933, 415] width 242 height 325
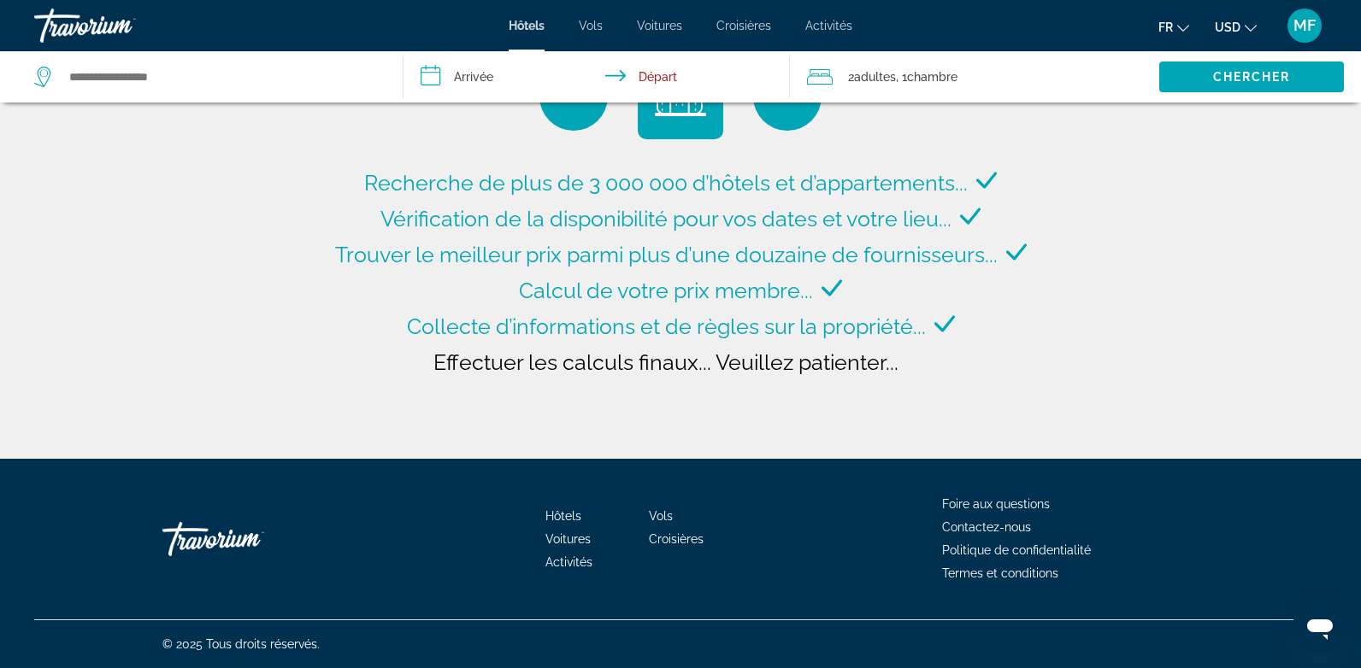
type input "**********"
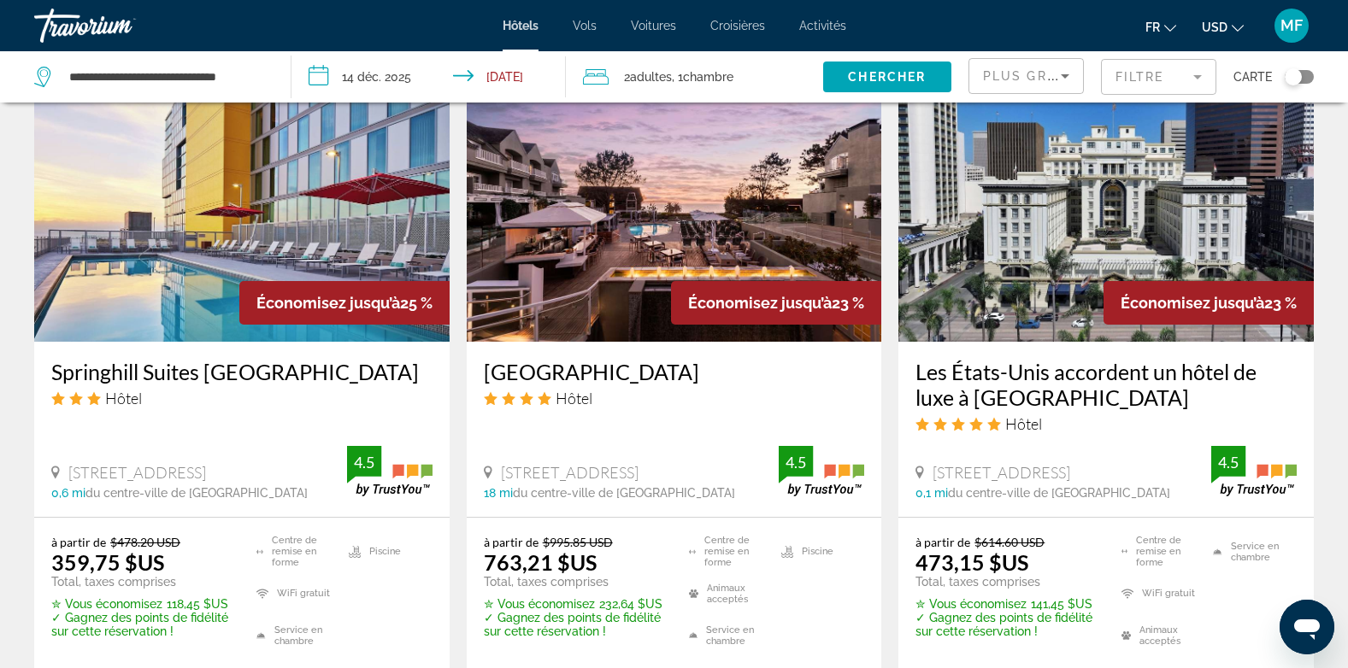
scroll to position [1660, 0]
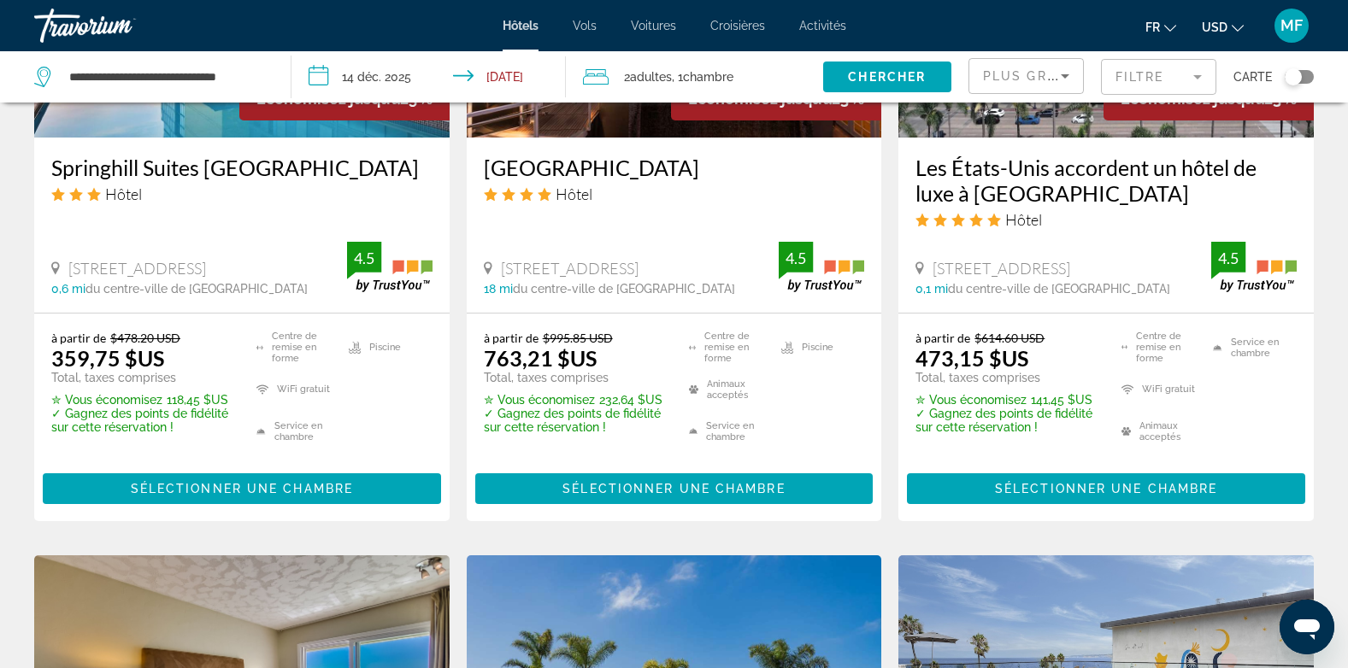
click at [157, 315] on div "à partir de $478.20 USD 359,75 $US Total, taxes comprises ✮ Vous économisez 118…" at bounding box center [241, 418] width 415 height 208
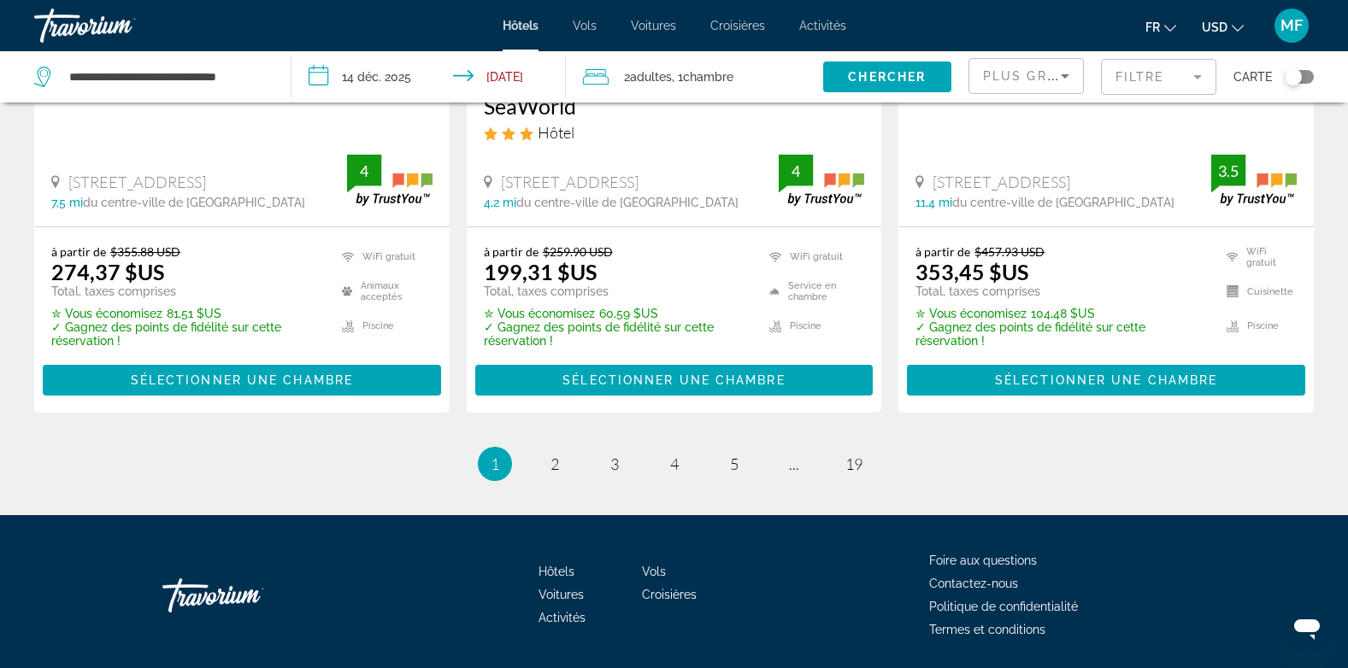
scroll to position [2465, 0]
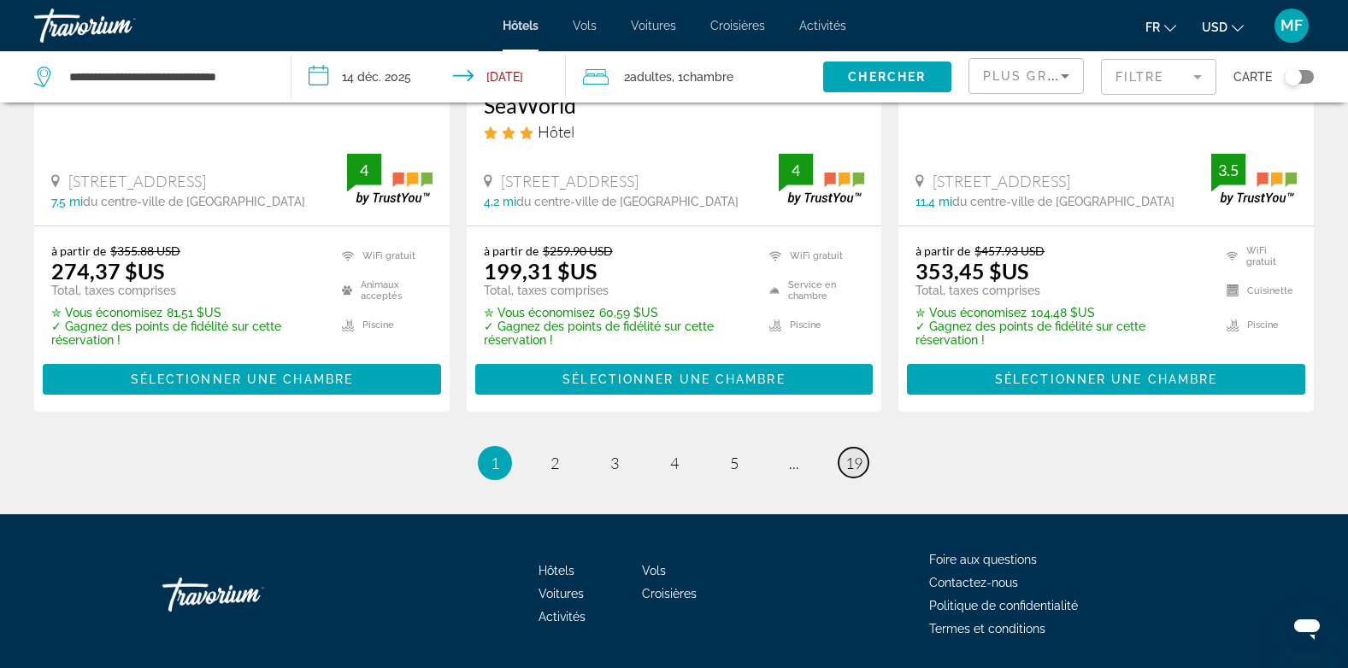
click at [857, 454] on span "19" at bounding box center [853, 463] width 17 height 19
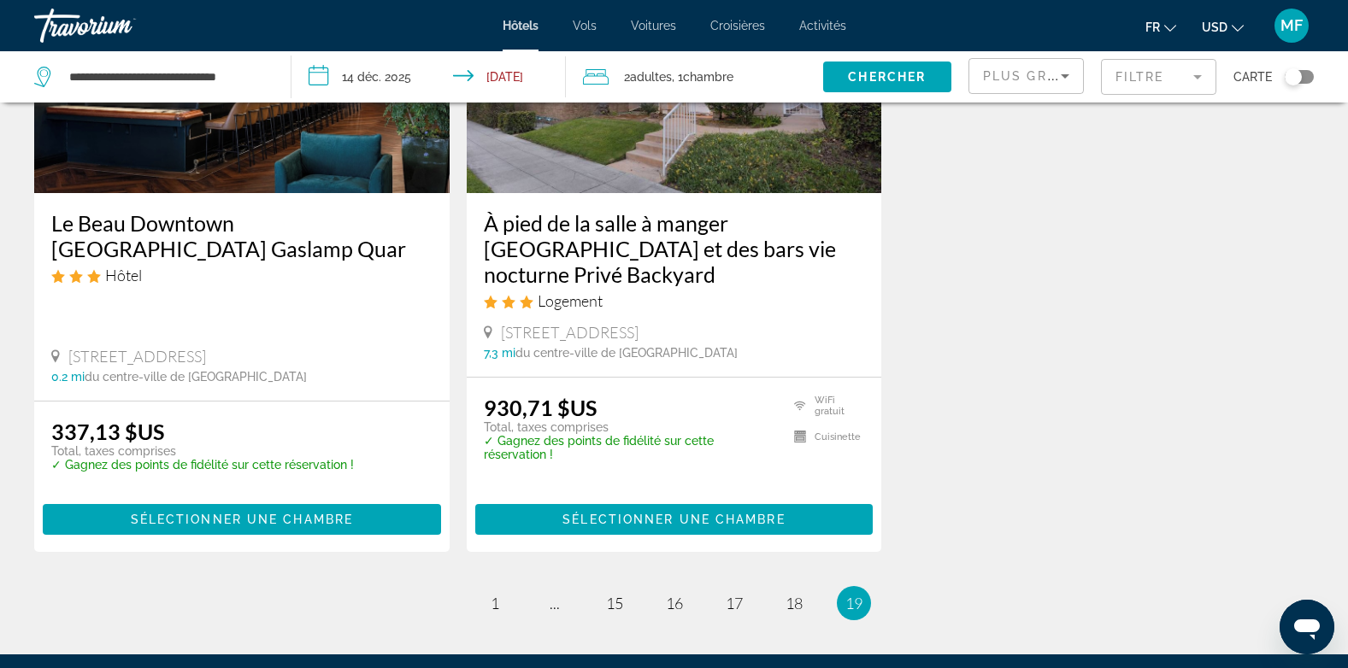
scroll to position [244, 0]
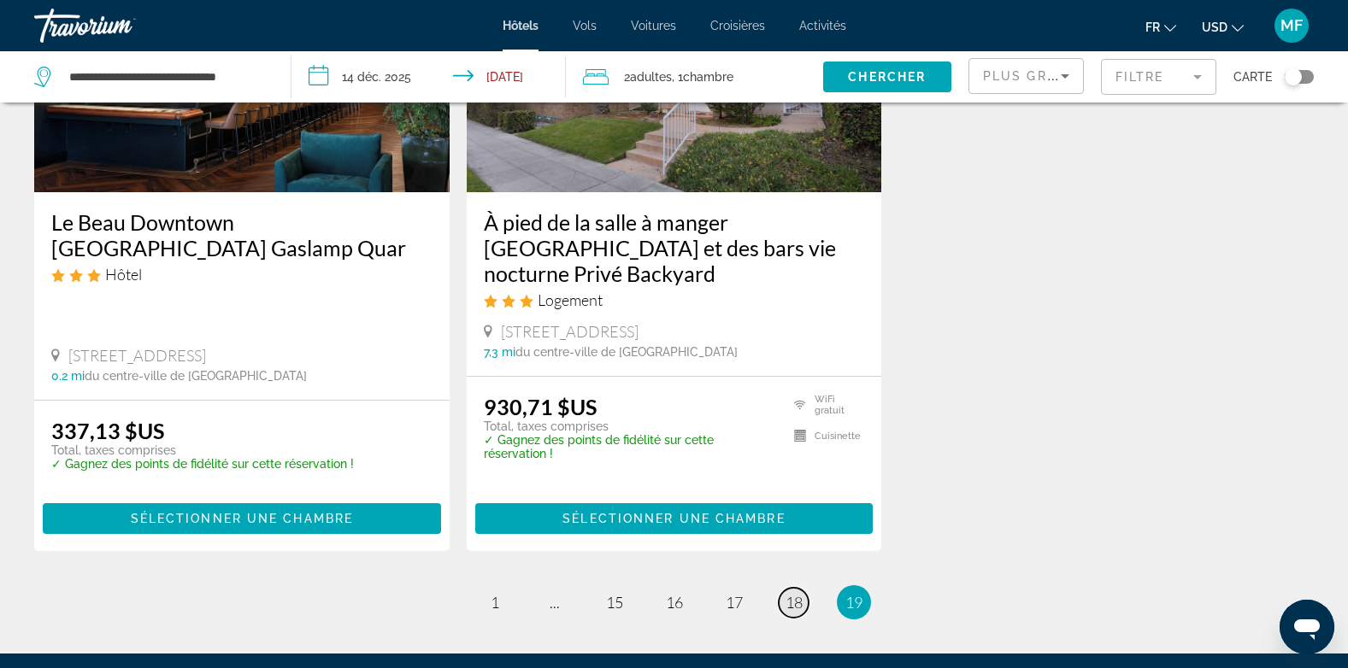
click at [793, 603] on span "18" at bounding box center [794, 602] width 17 height 19
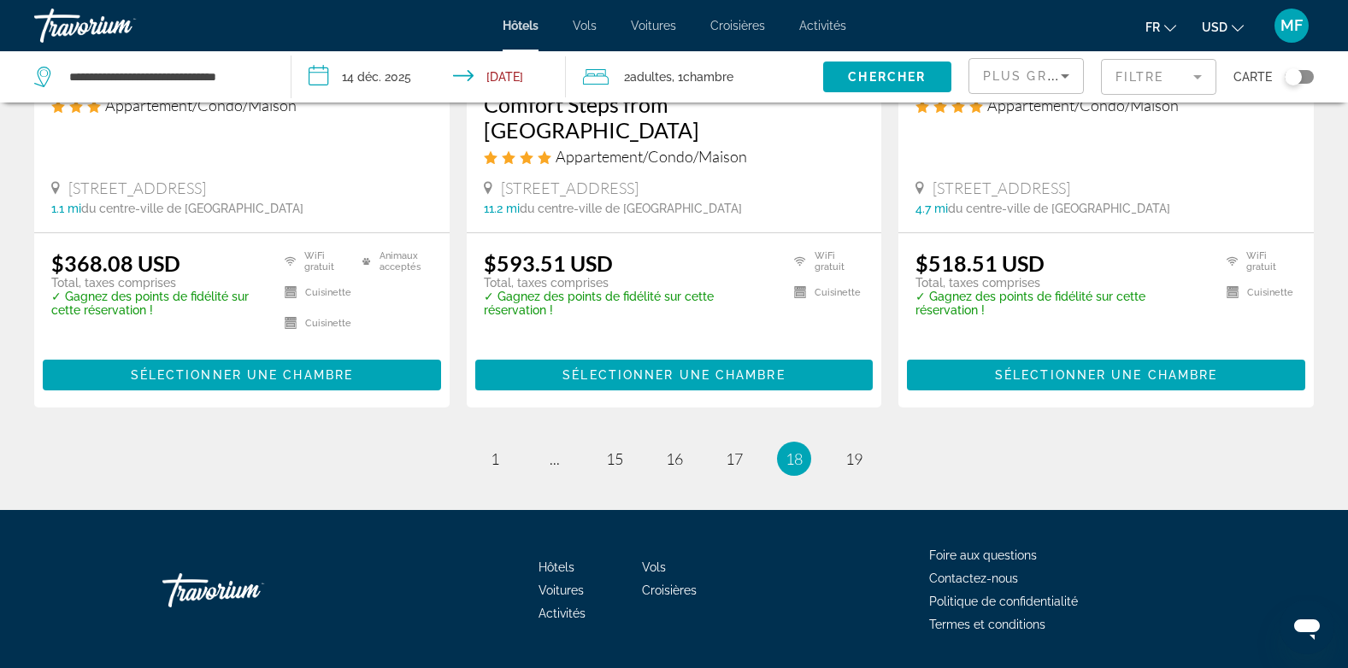
scroll to position [2421, 0]
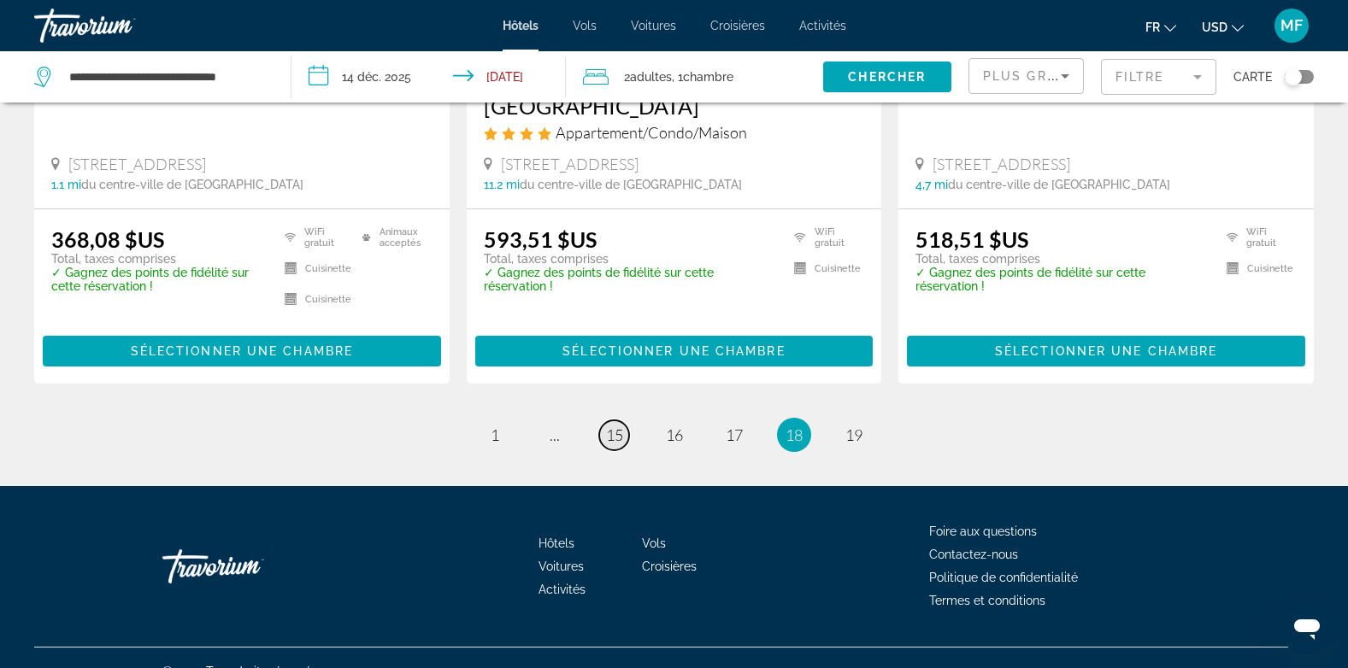
click at [615, 426] on span "15" at bounding box center [614, 435] width 17 height 19
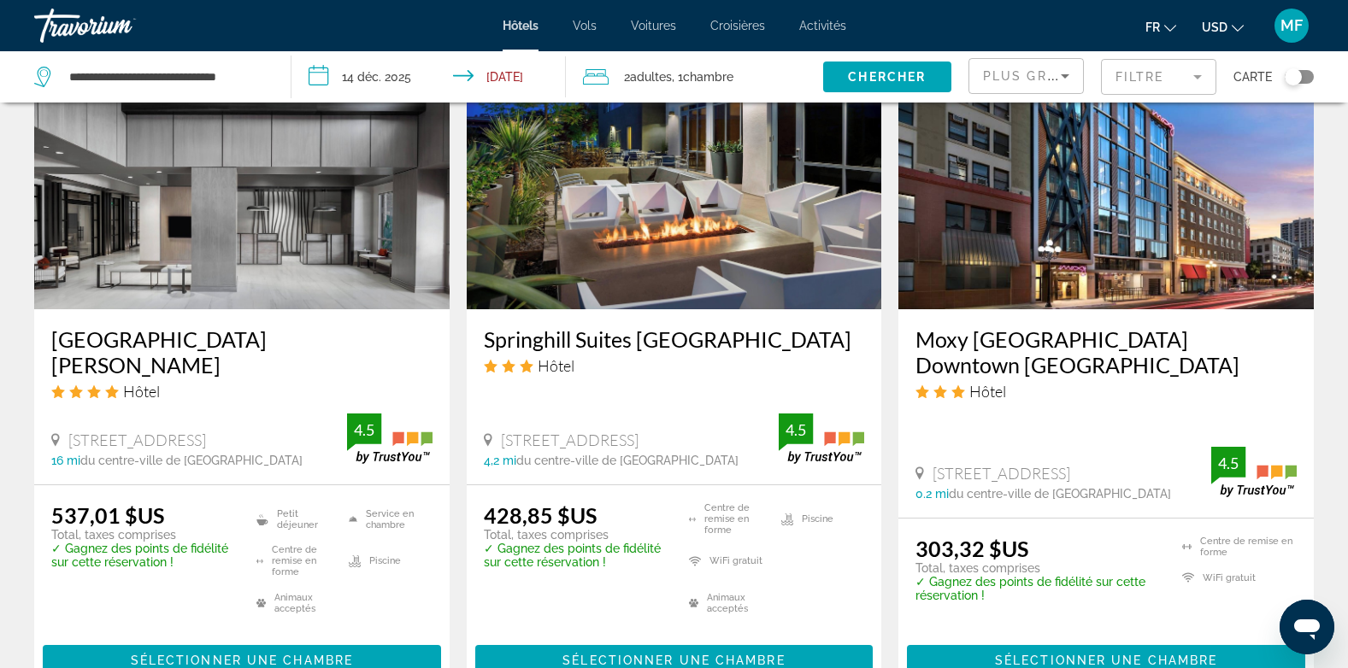
scroll to position [2540, 0]
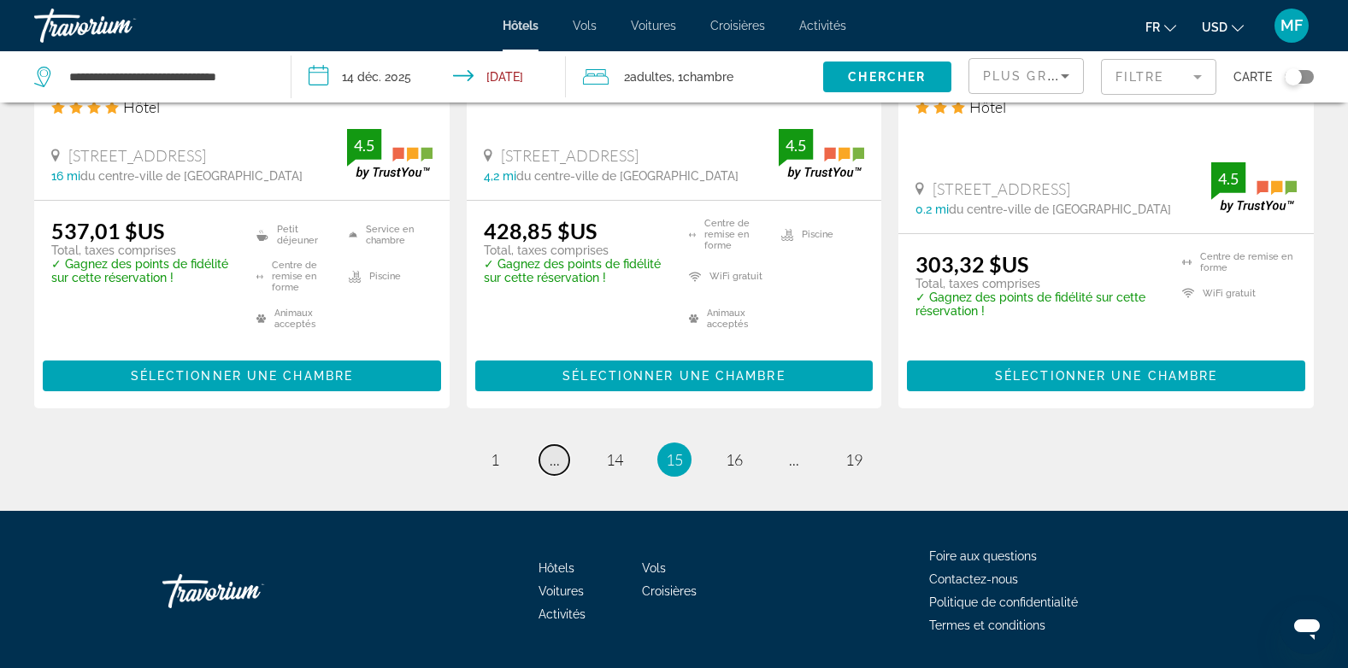
click at [551, 451] on span "..." at bounding box center [555, 460] width 10 height 19
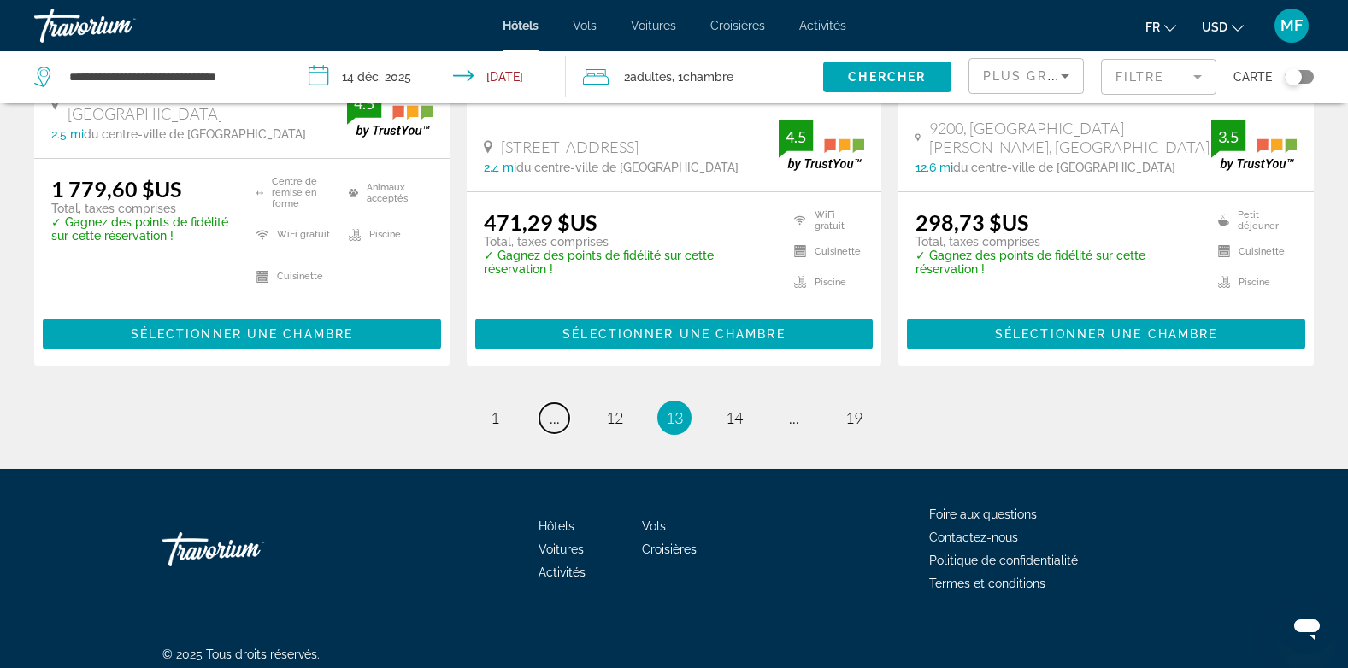
scroll to position [2472, 0]
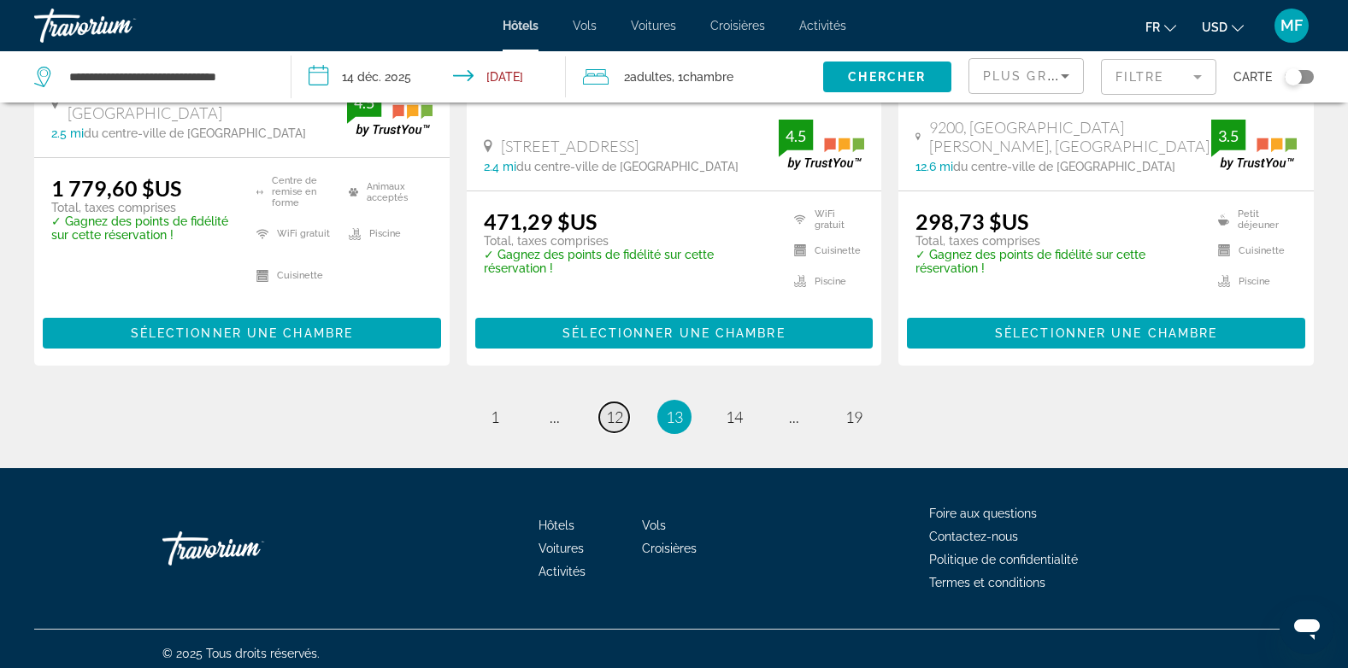
click at [614, 415] on span "12" at bounding box center [614, 417] width 17 height 19
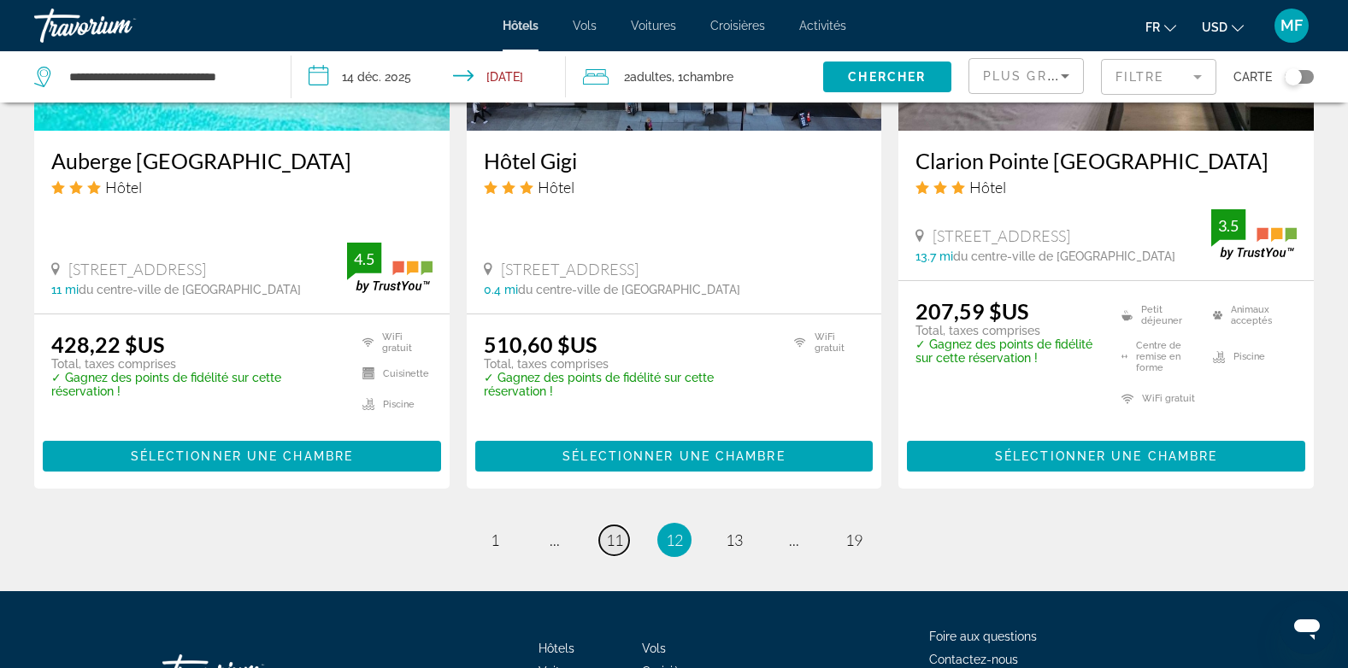
scroll to position [2429, 0]
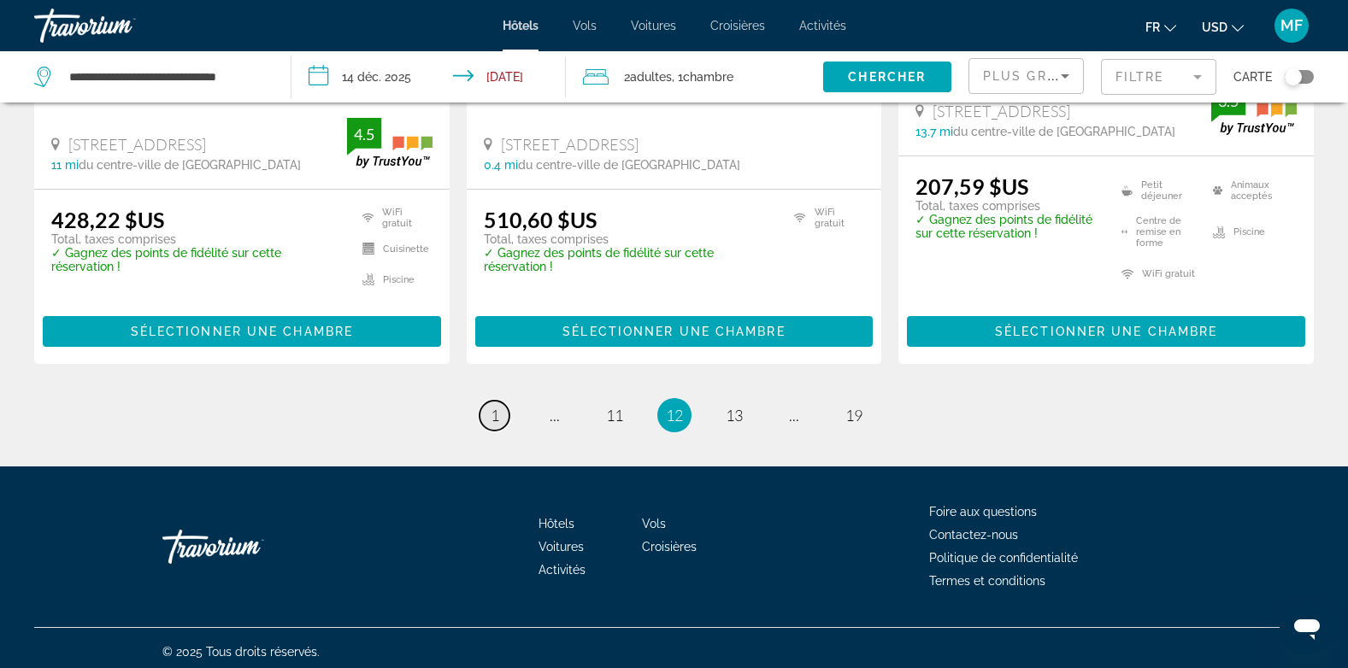
click at [502, 407] on link "page 1" at bounding box center [495, 416] width 30 height 30
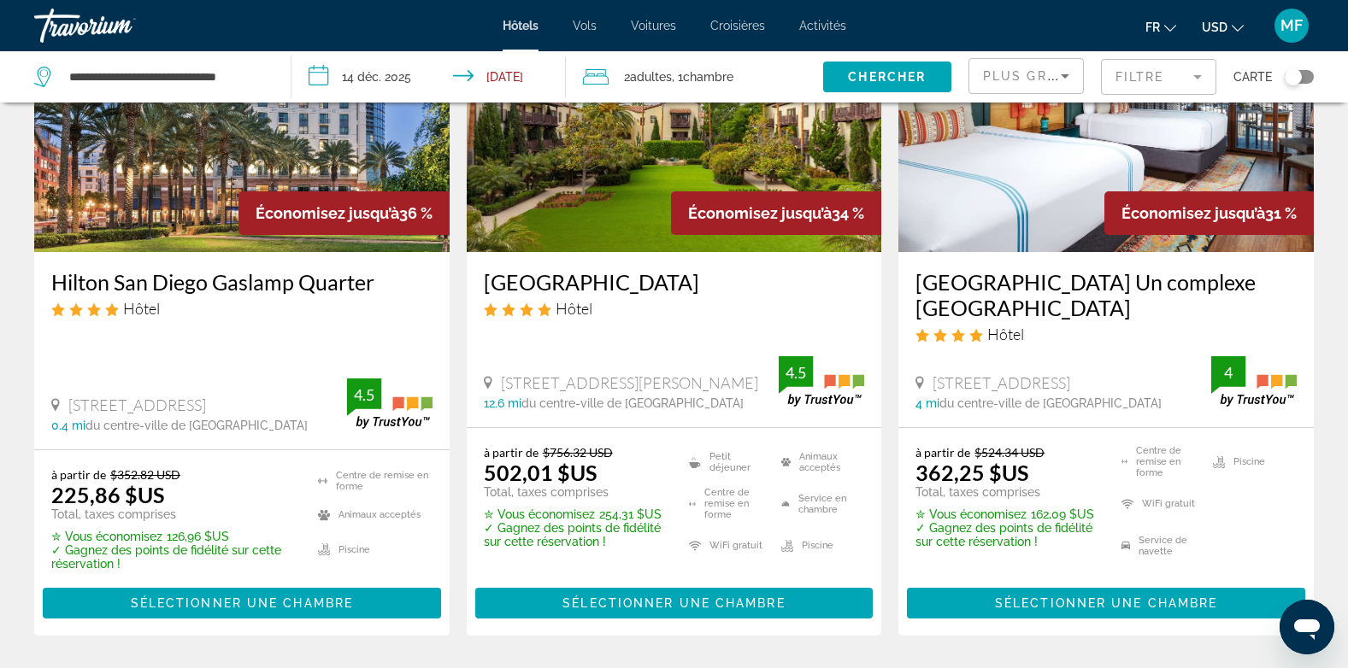
scroll to position [133, 0]
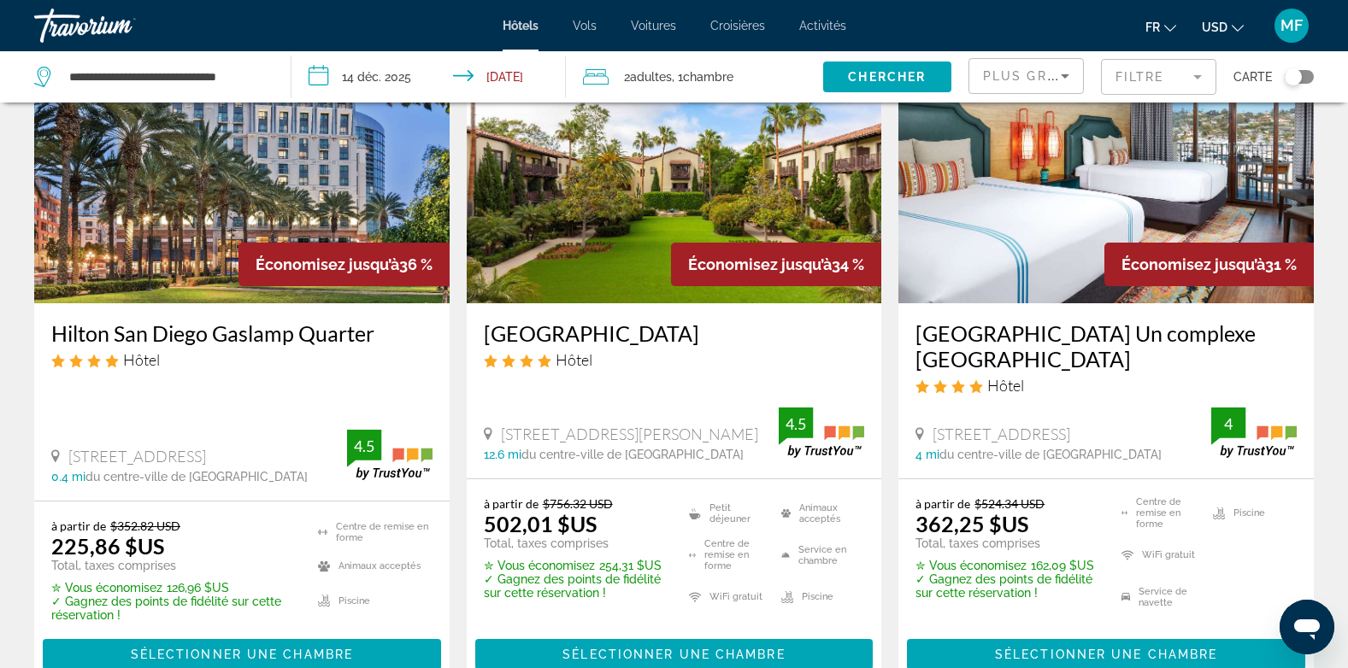
click at [286, 222] on img "Contenu principal" at bounding box center [241, 167] width 415 height 274
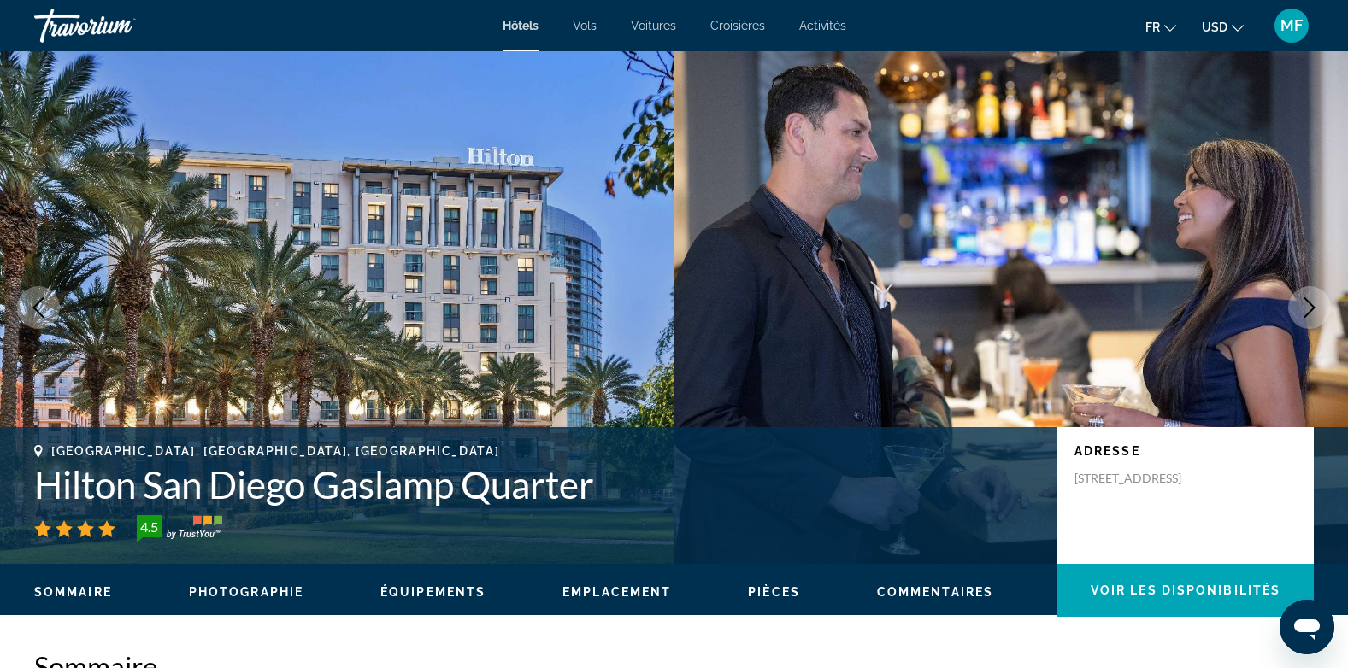
click at [1320, 298] on button "Image suivante" at bounding box center [1309, 307] width 43 height 43
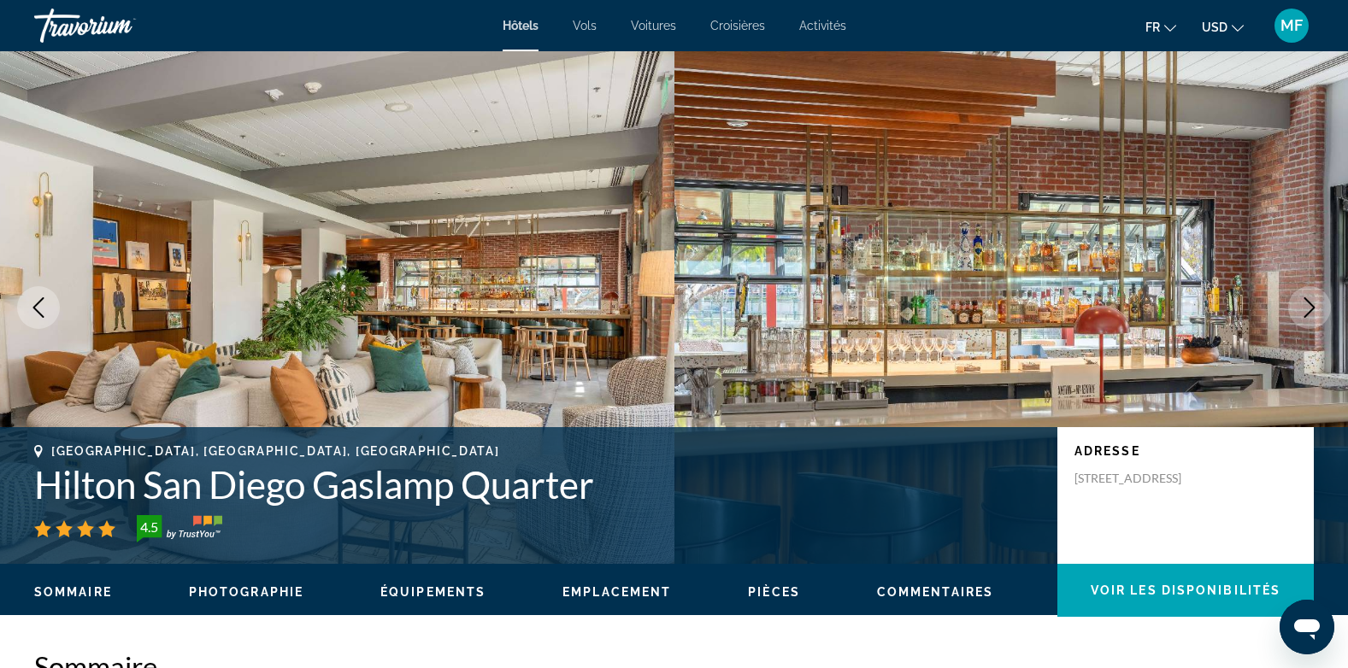
click at [1320, 298] on button "Image suivante" at bounding box center [1309, 307] width 43 height 43
